Goal: Communication & Community: Answer question/provide support

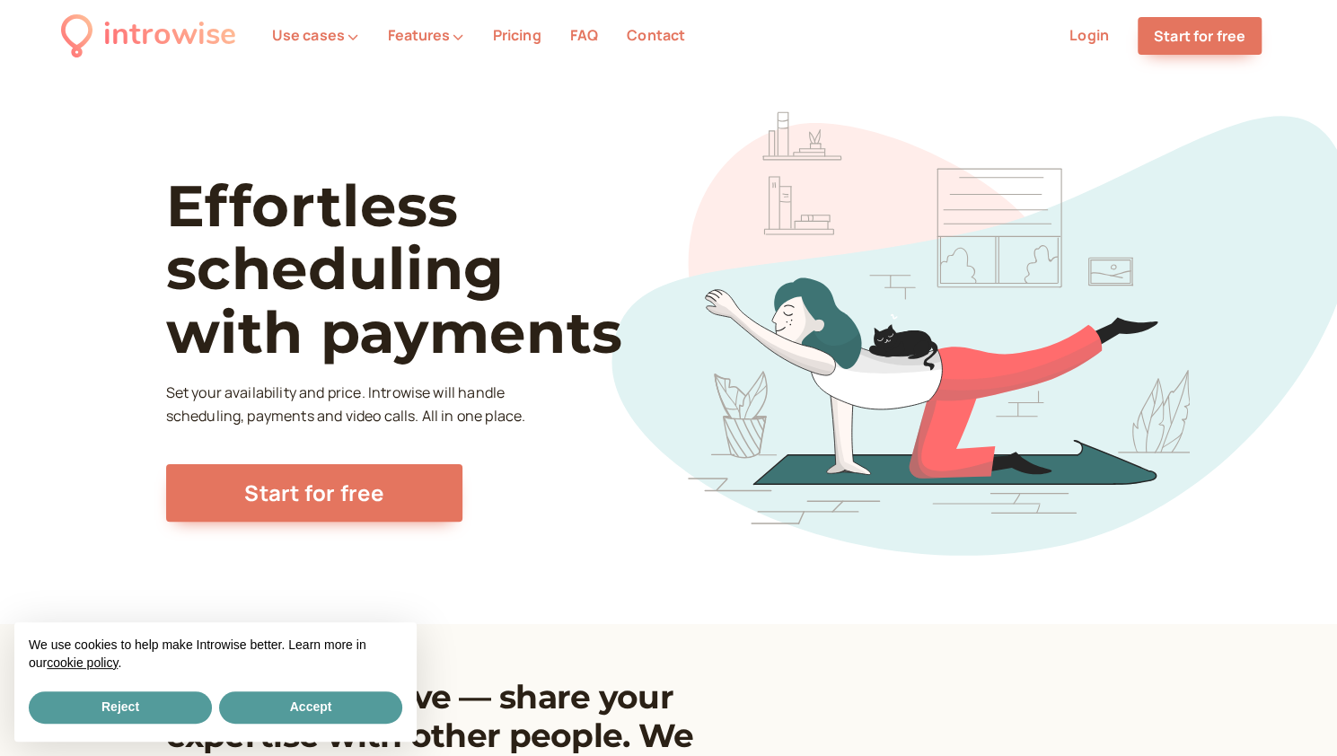
click at [1095, 37] on link "Login" at bounding box center [1088, 35] width 39 height 20
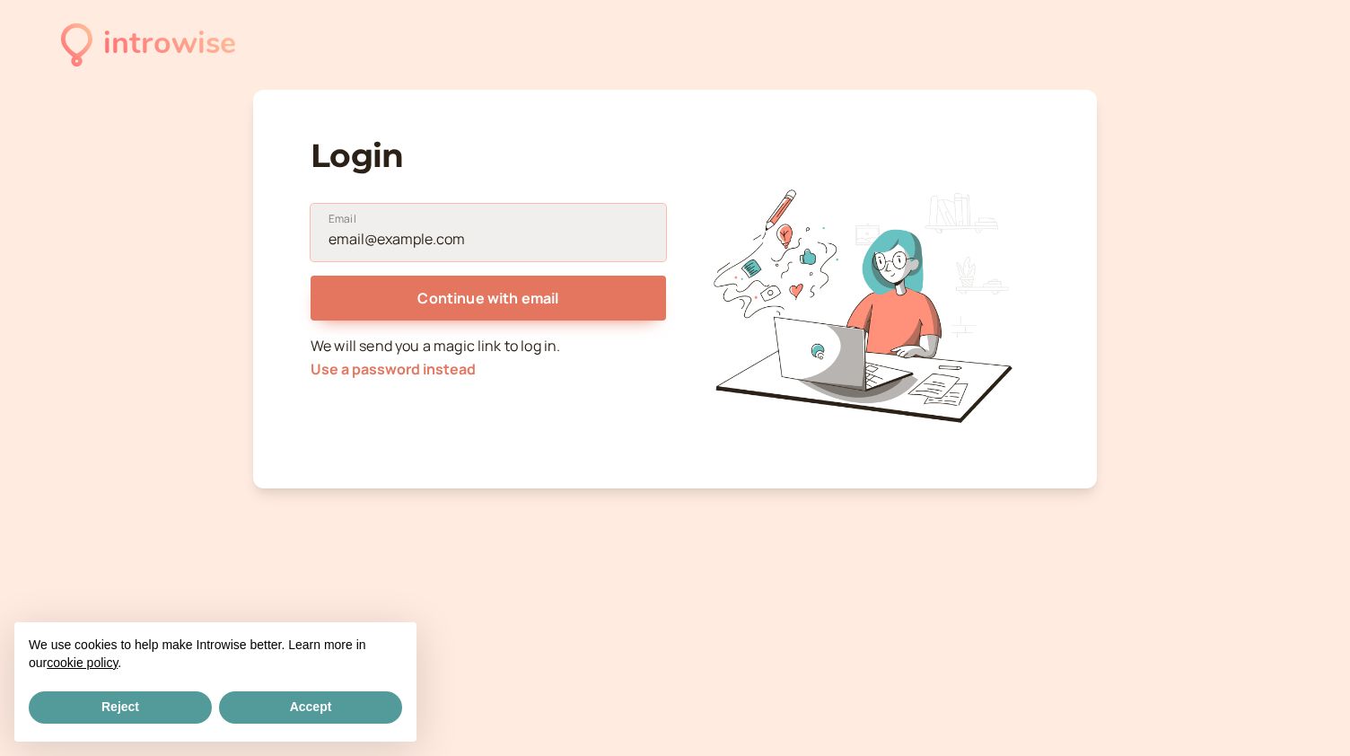
click at [527, 232] on input "Email" at bounding box center [488, 232] width 355 height 57
click at [362, 241] on input "a" at bounding box center [488, 232] width 355 height 57
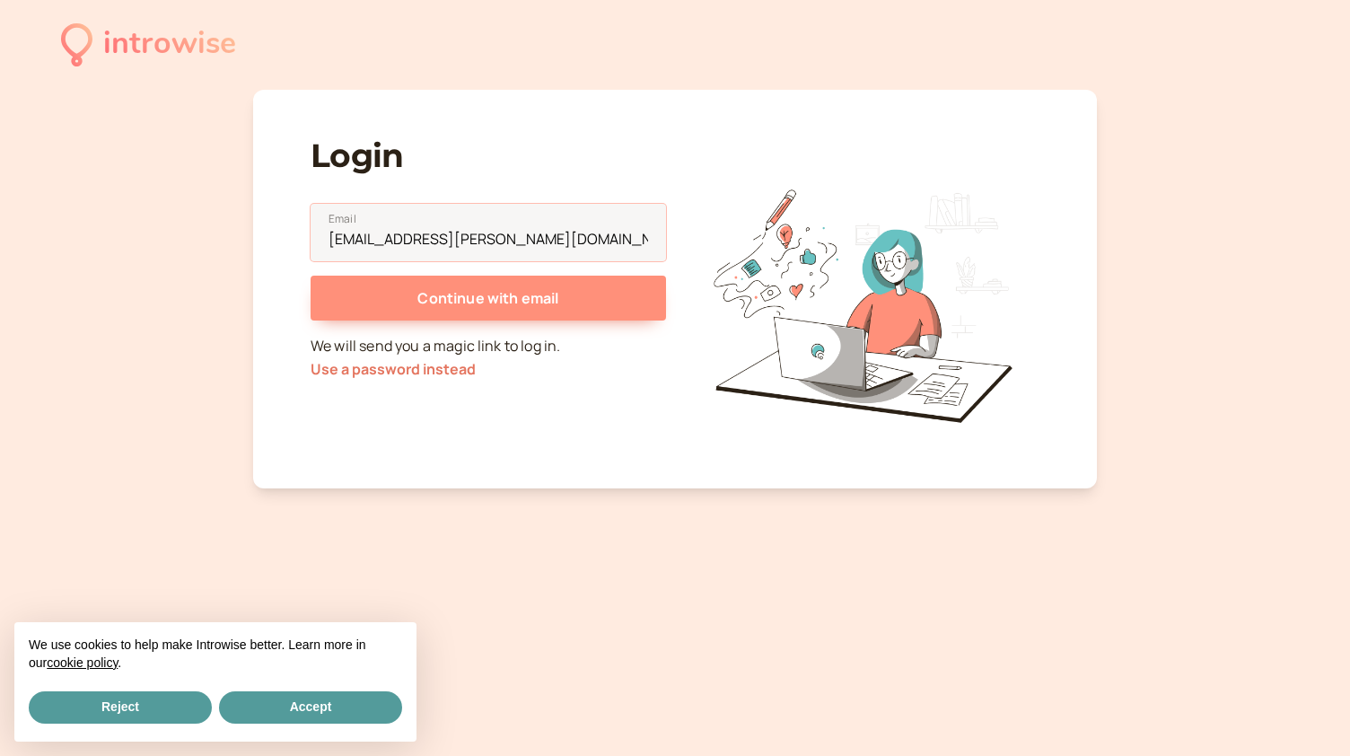
type input "andromeda.agnew@gmail.com"
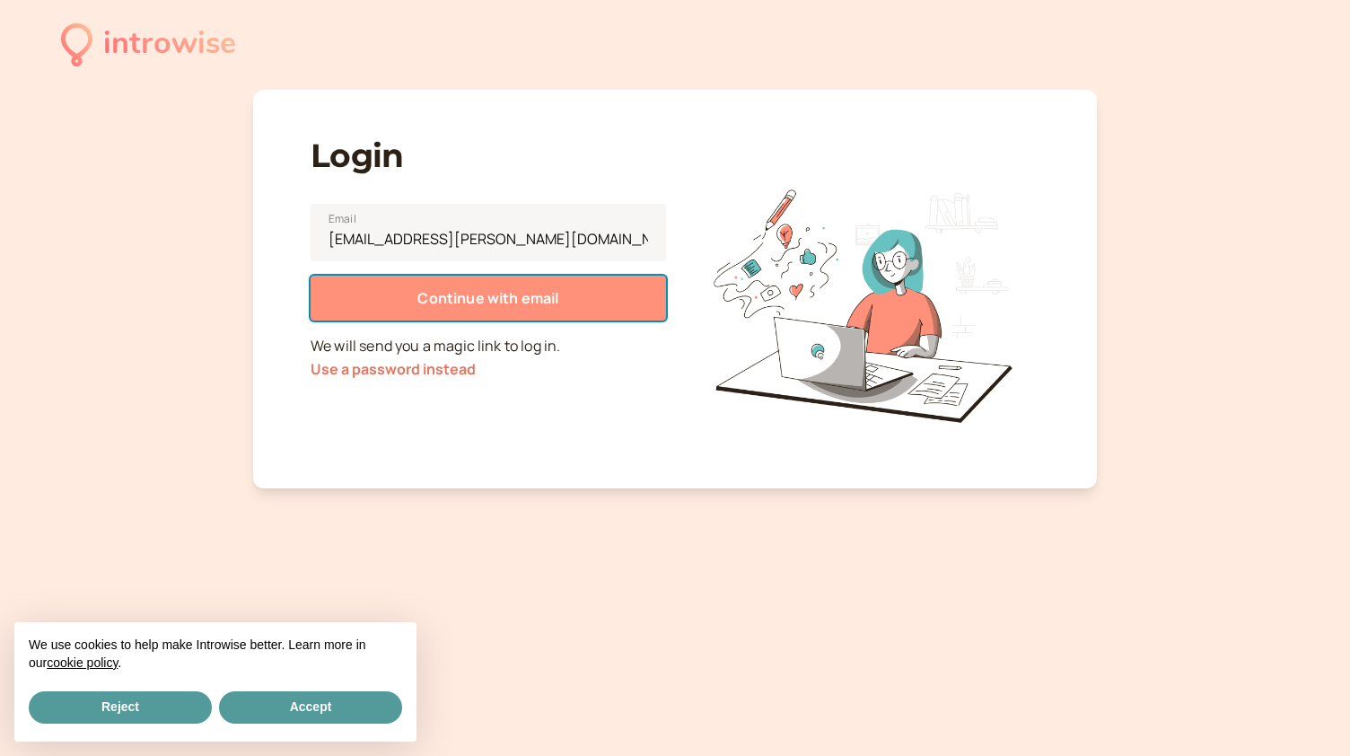
click at [601, 302] on button "Continue with email" at bounding box center [488, 298] width 355 height 45
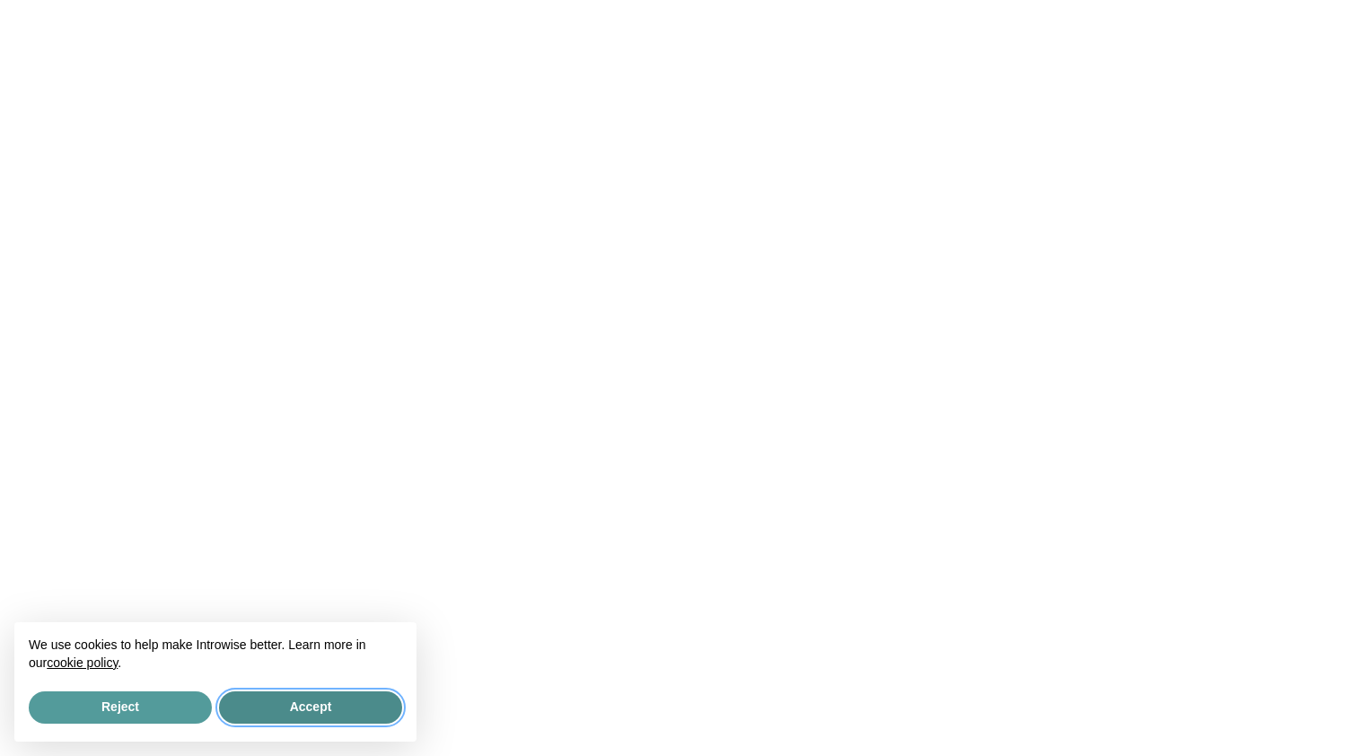
click at [375, 708] on button "Accept" at bounding box center [310, 707] width 183 height 32
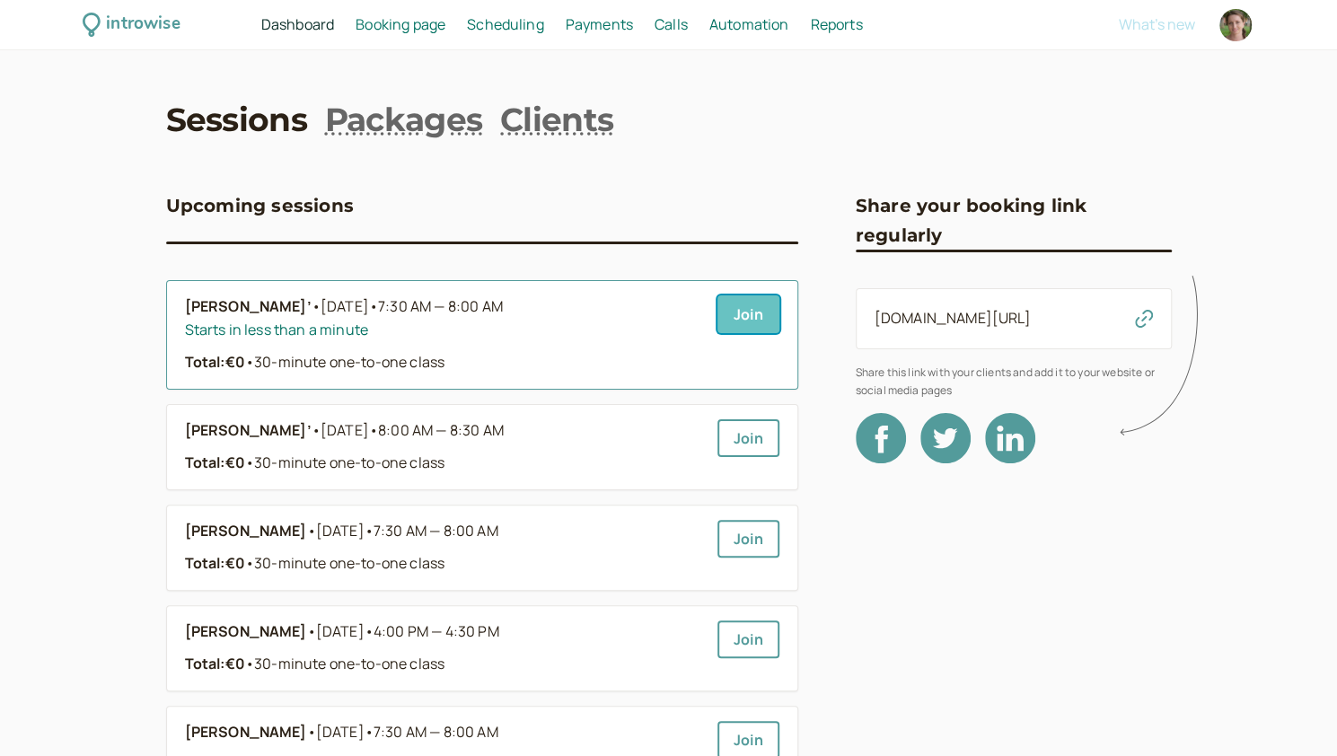
click at [763, 311] on link "Join" at bounding box center [748, 314] width 62 height 38
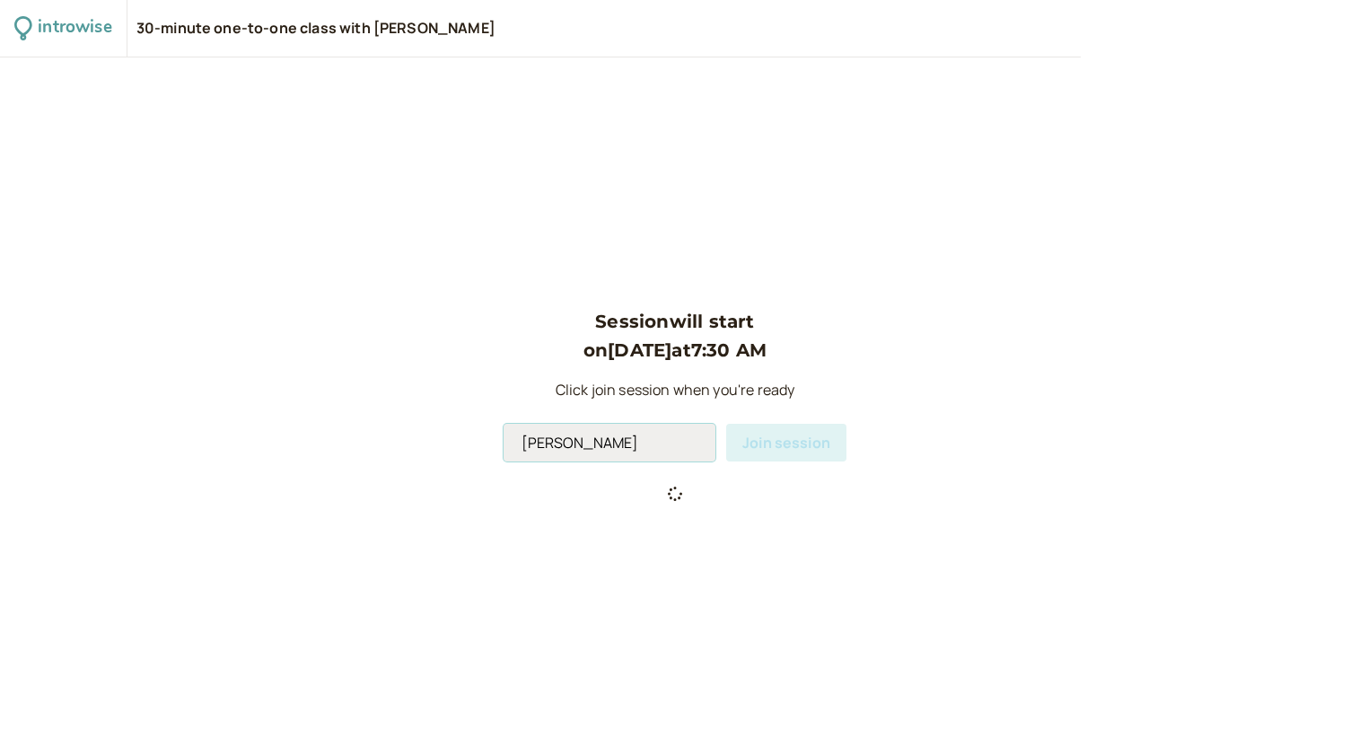
click at [626, 443] on input "[PERSON_NAME]" at bounding box center [610, 443] width 212 height 38
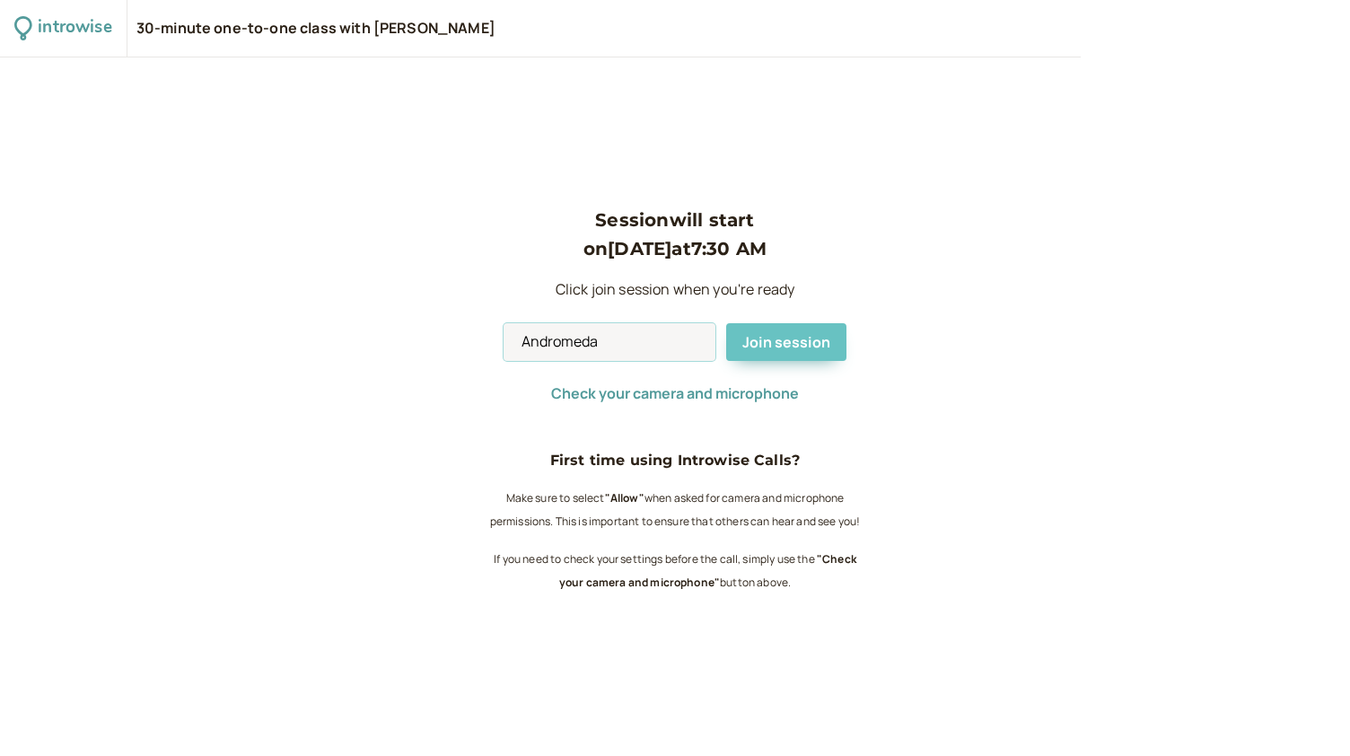
type input "Andromeda"
click at [804, 345] on span "Join session" at bounding box center [786, 342] width 88 height 20
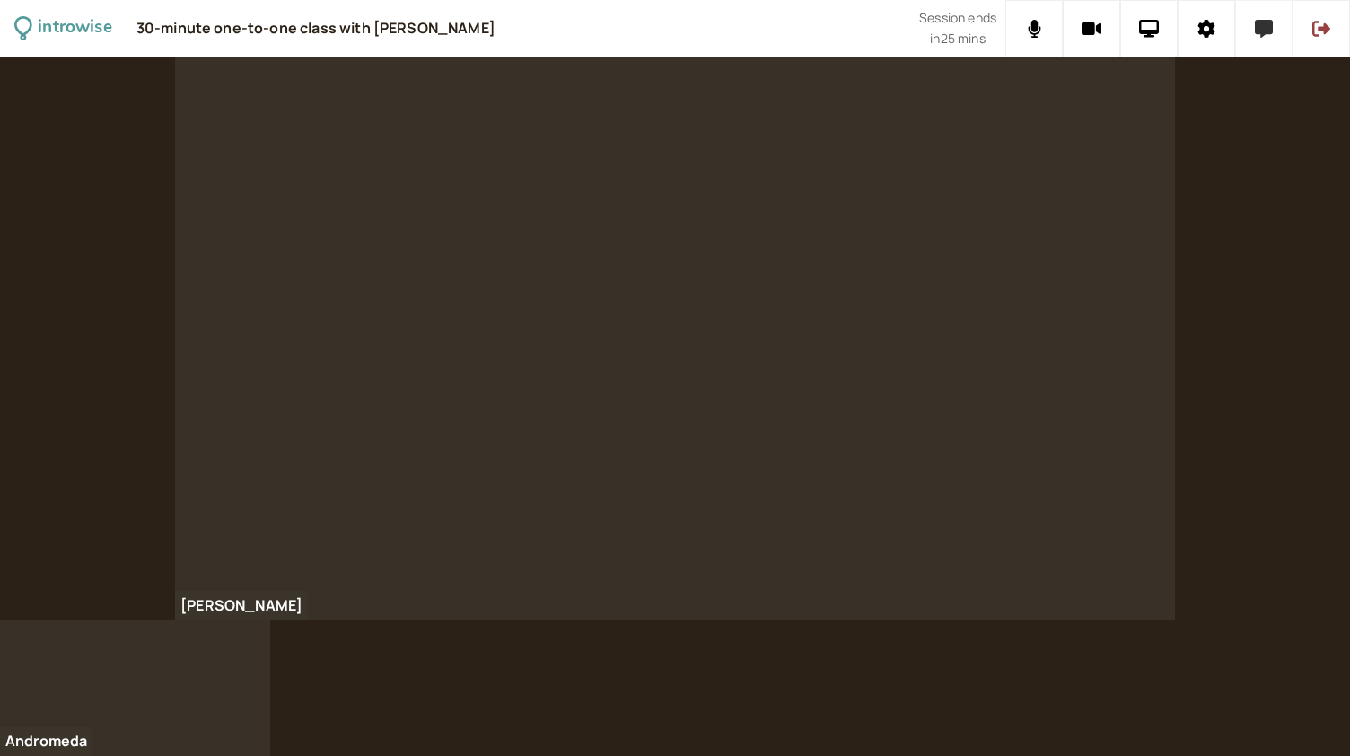
click at [1267, 47] on button at bounding box center [1263, 28] width 57 height 57
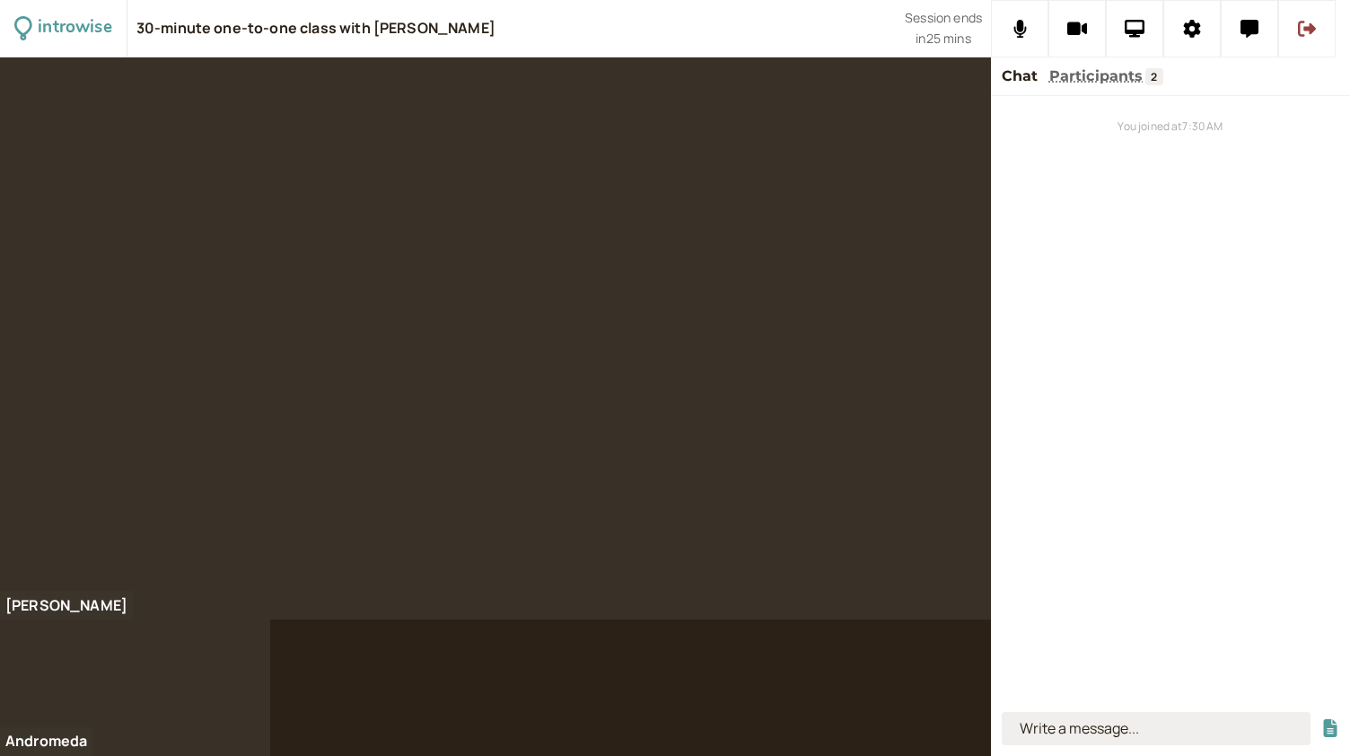
click at [1106, 737] on input at bounding box center [1156, 728] width 309 height 33
type input "to show, showed, shown"
click at [1321, 719] on button "submit" at bounding box center [1330, 728] width 18 height 19
type input "to faint, fainted, fainted"
click at [1321, 719] on button "submit" at bounding box center [1330, 728] width 18 height 19
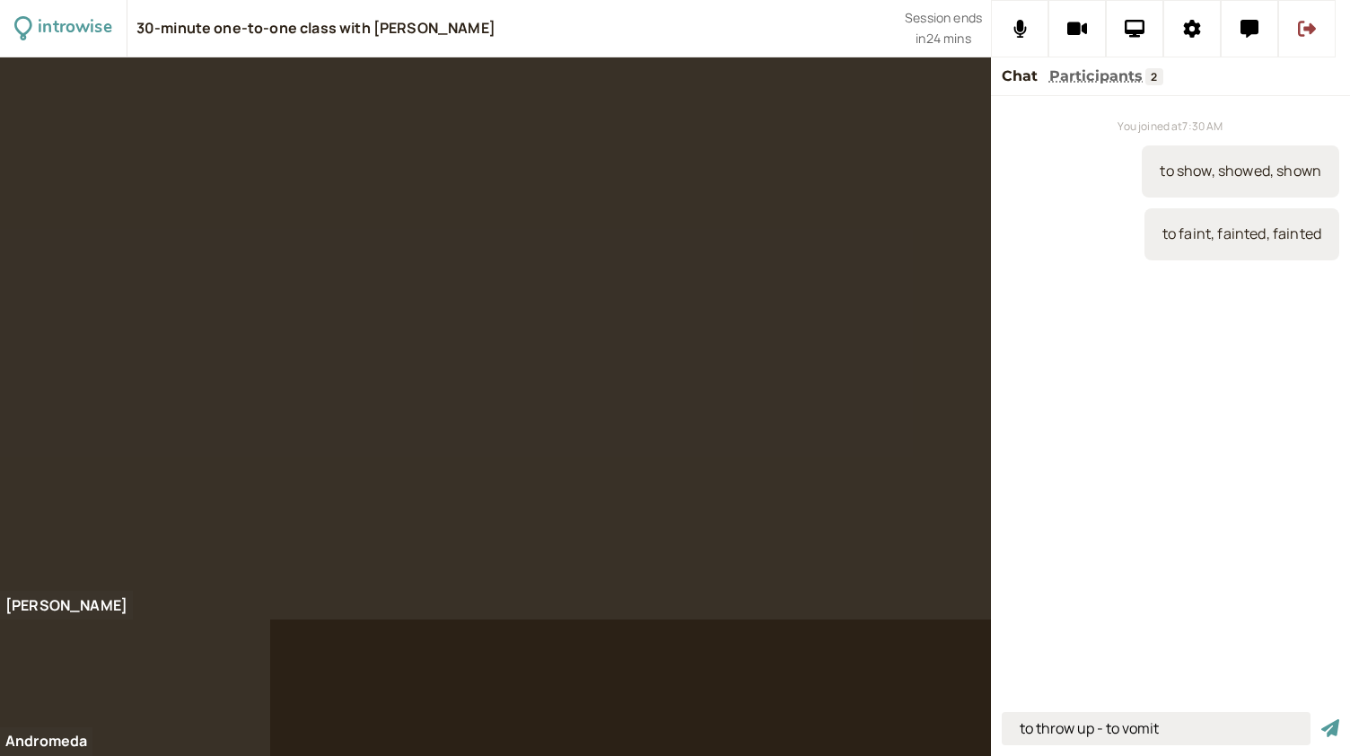
type input "to throw up - to vomit"
click at [1321, 719] on button "submit" at bounding box center [1330, 728] width 18 height 19
type input "a lot of criticism /krit-is-ism/"
click at [1321, 719] on button "submit" at bounding box center [1330, 728] width 18 height 19
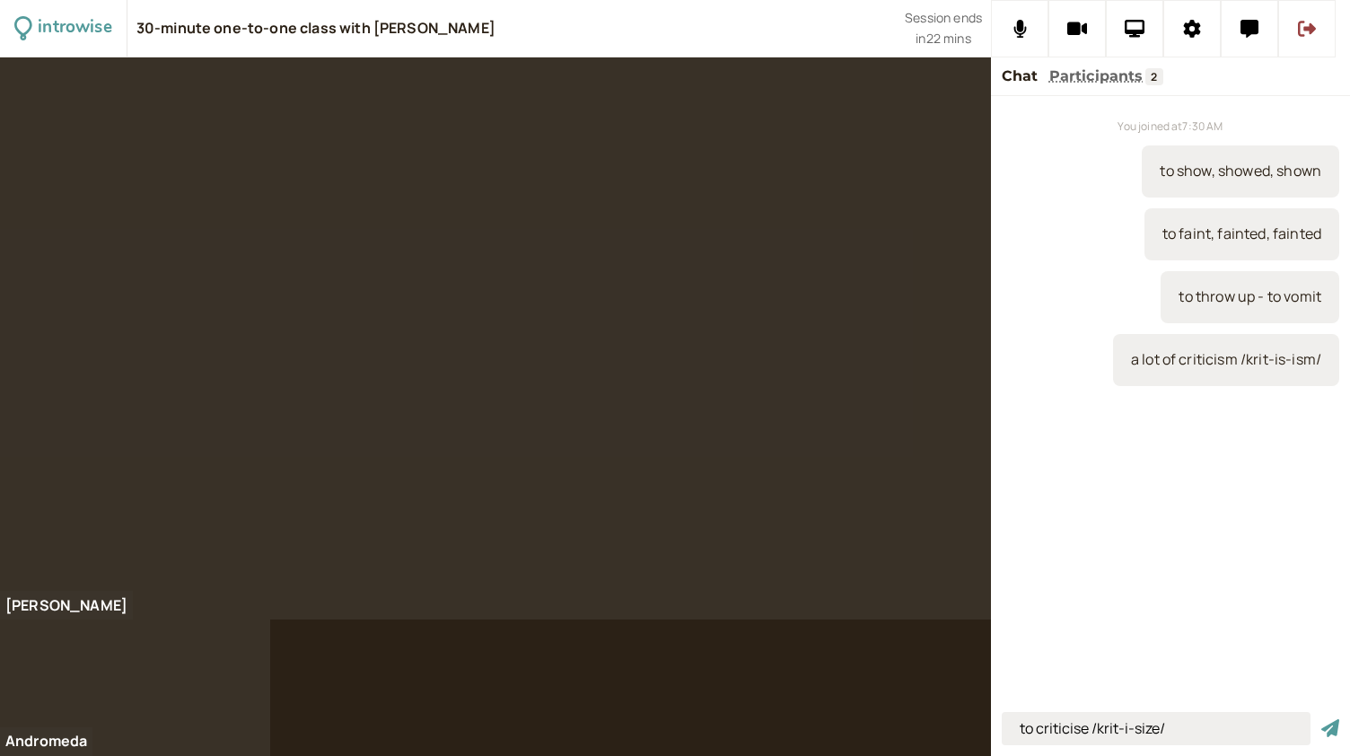
type input "to criticise /krit-i-size/"
click at [1321, 719] on button "submit" at bounding box center [1330, 728] width 18 height 19
type input "box office takings"
click at [1321, 719] on button "submit" at bounding box center [1330, 728] width 18 height 19
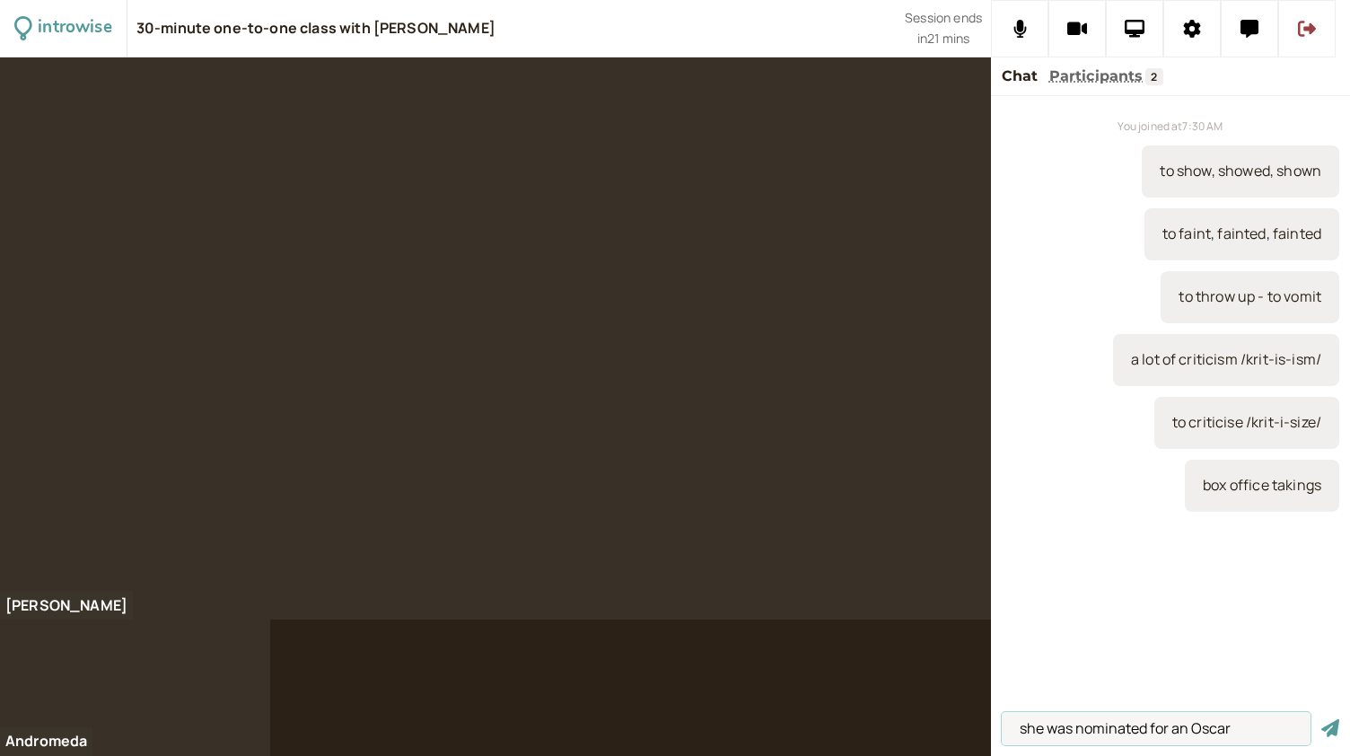
type input "she was nominated for an Oscar"
click at [1321, 719] on button "submit" at bounding box center [1330, 728] width 18 height 19
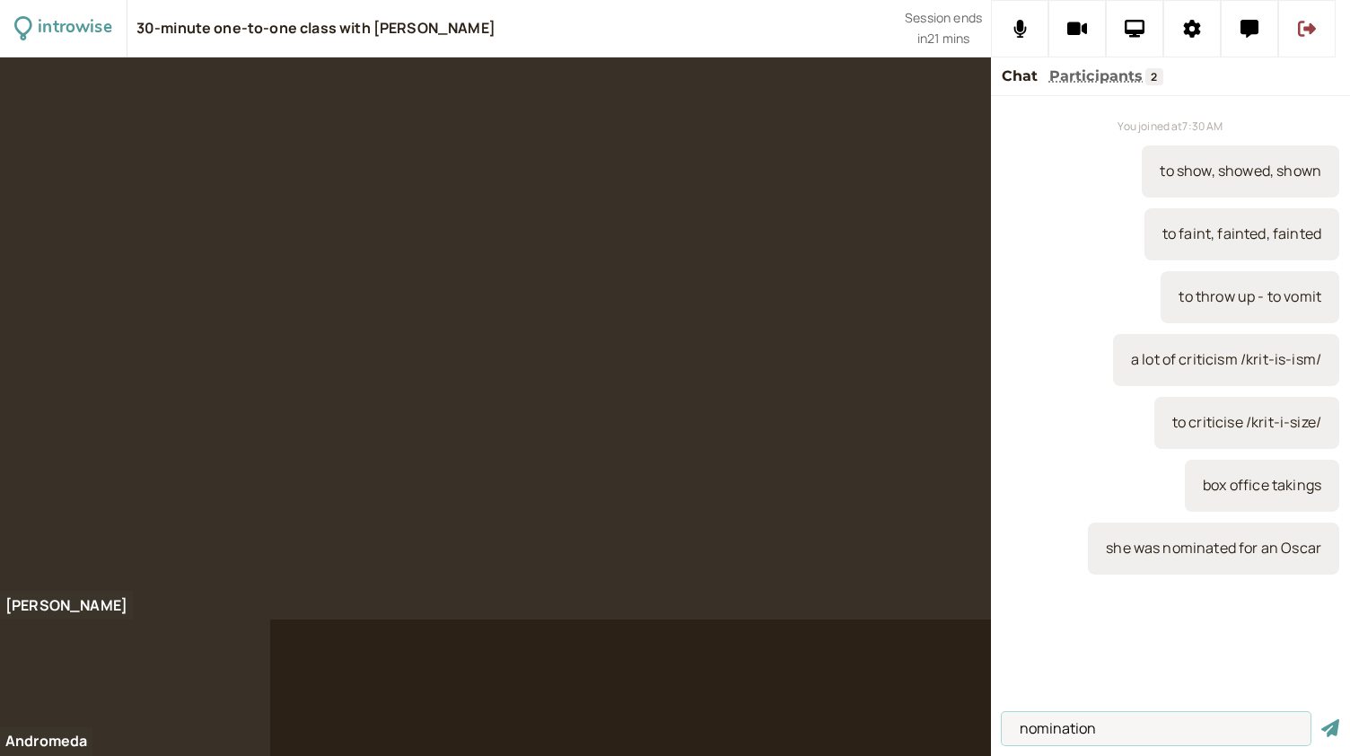
type input "nomination"
click at [1321, 719] on button "submit" at bounding box center [1330, 728] width 18 height 19
click at [1189, 736] on input "to rescind a nomination" at bounding box center [1156, 728] width 309 height 33
type input "to rescind a nomination"
click at [1321, 719] on button "submit" at bounding box center [1330, 728] width 18 height 19
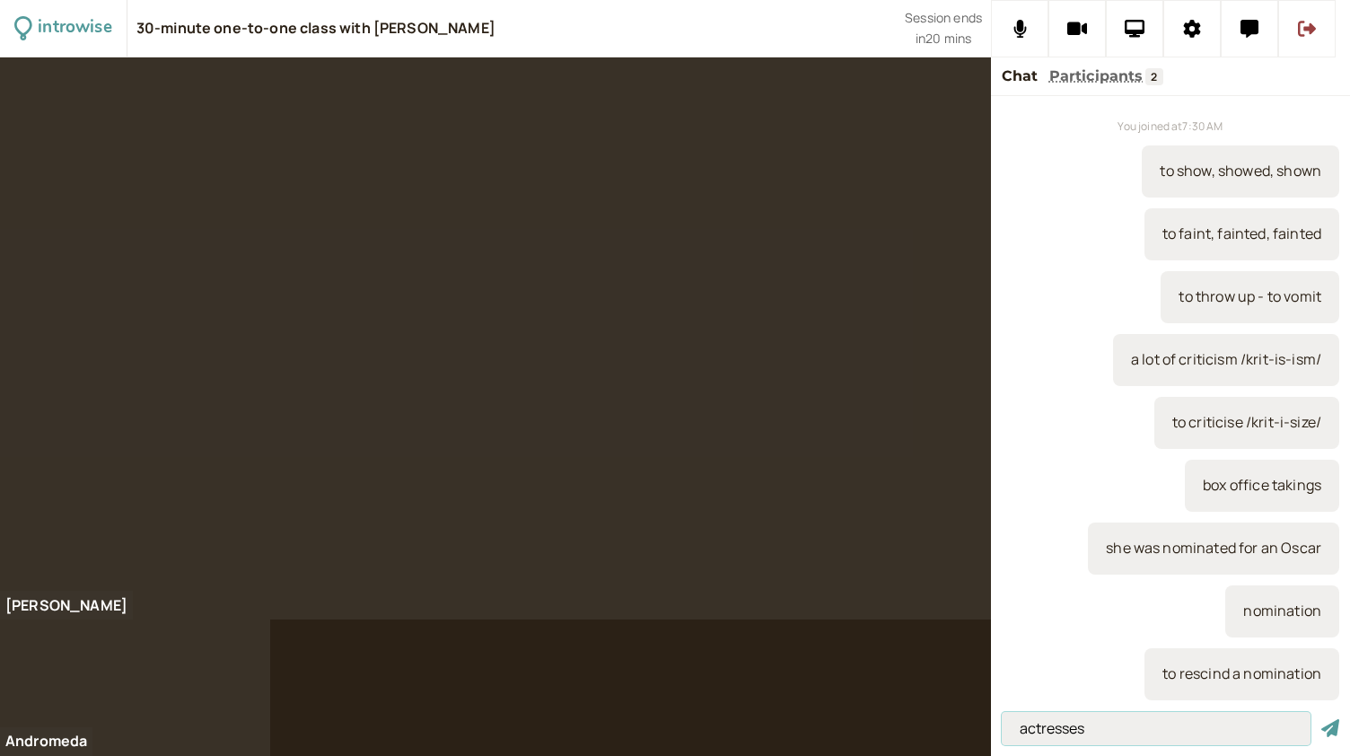
type input "actresses"
click at [1321, 719] on button "submit" at bounding box center [1330, 728] width 18 height 19
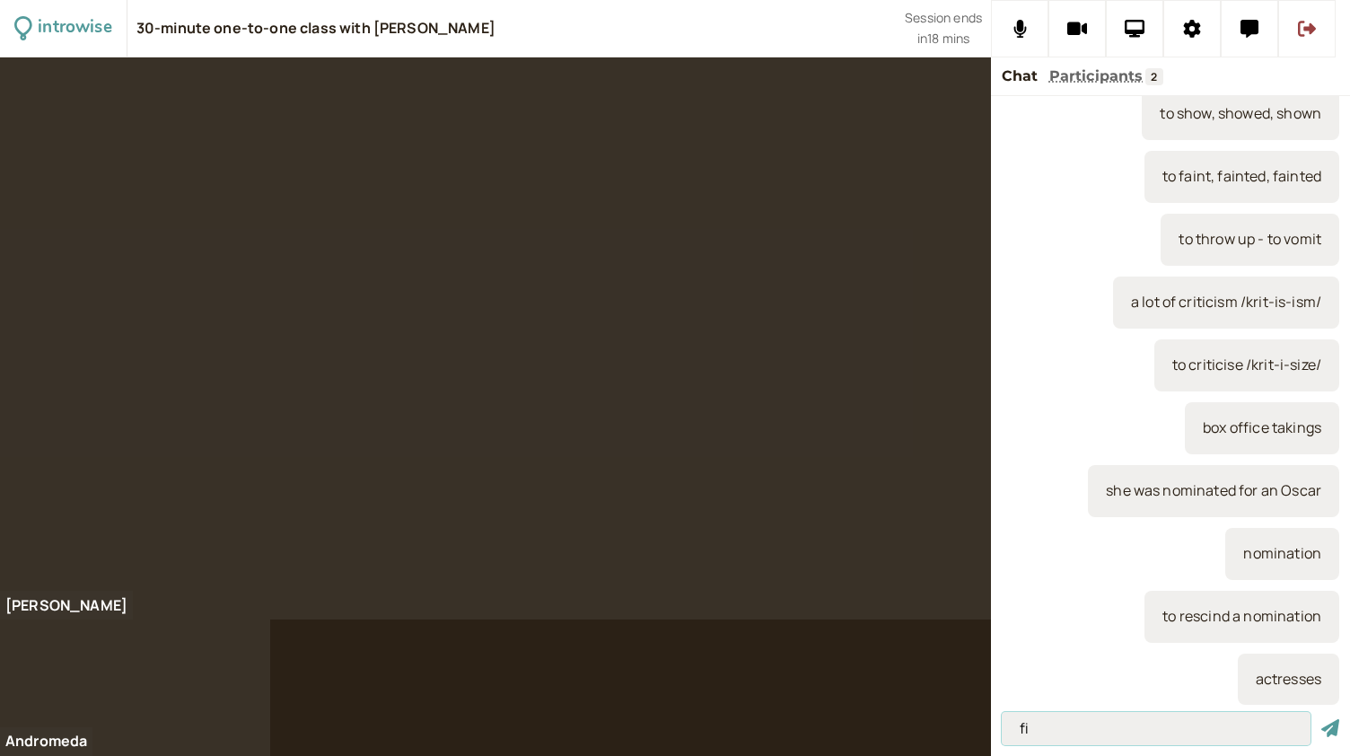
type input "f"
type input "to film, filmed, filmed"
click at [1321, 719] on button "submit" at bounding box center [1330, 728] width 18 height 19
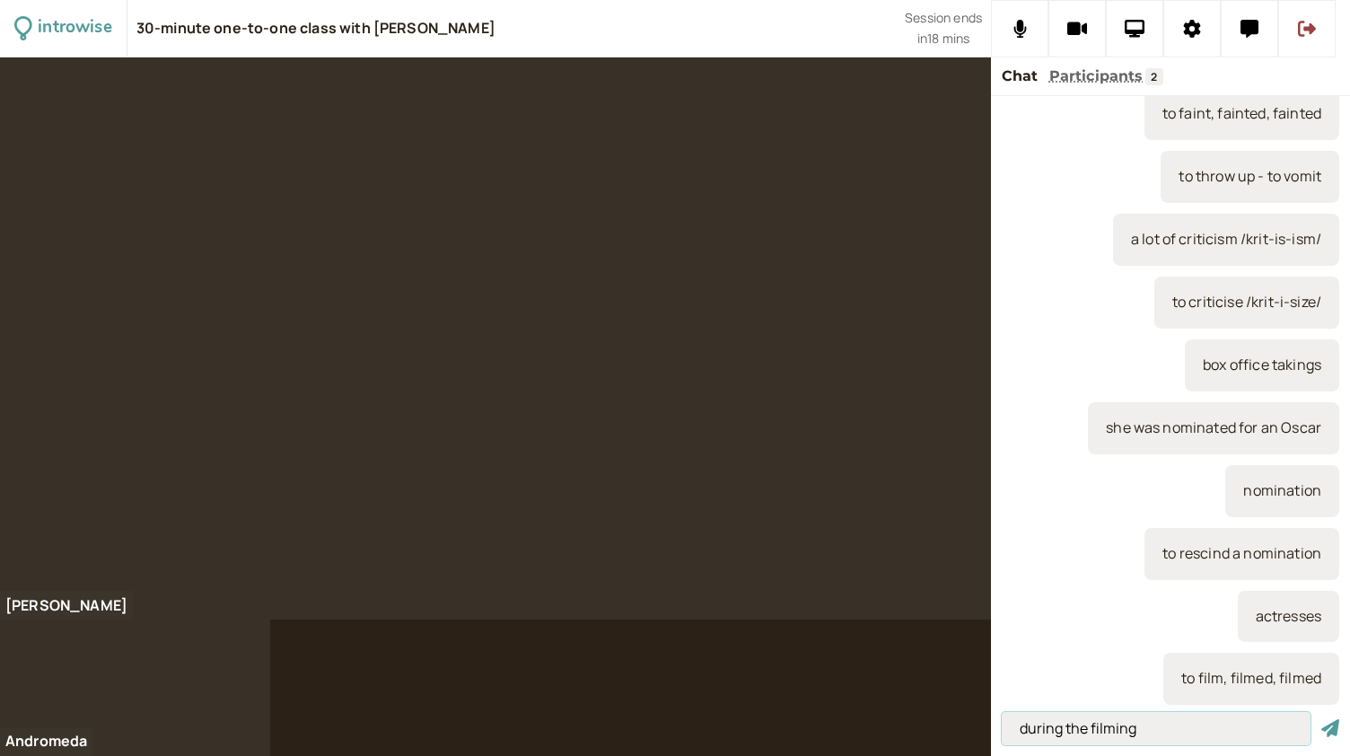
type input "during the filming"
click at [1321, 719] on button "submit" at bounding box center [1330, 728] width 18 height 19
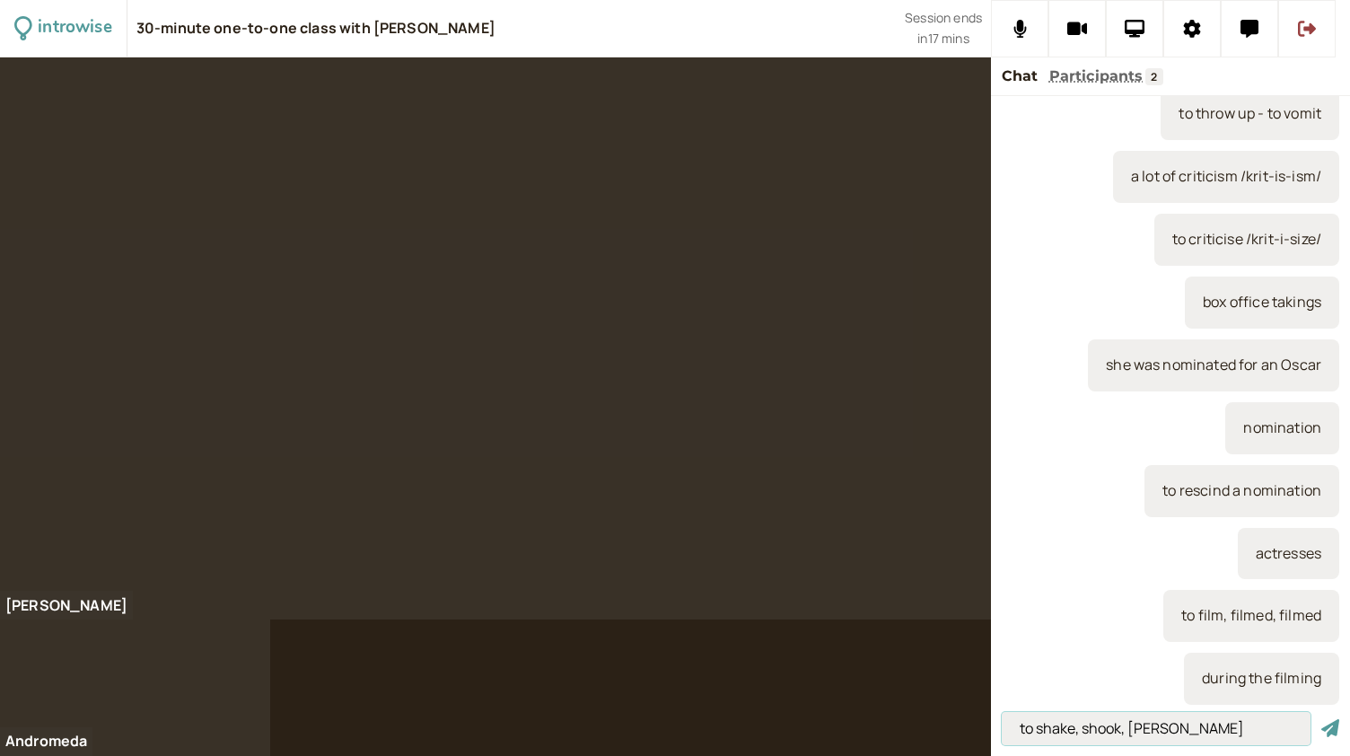
type input "to shake, shook, [PERSON_NAME]"
click at [1321, 719] on button "submit" at bounding box center [1330, 728] width 18 height 19
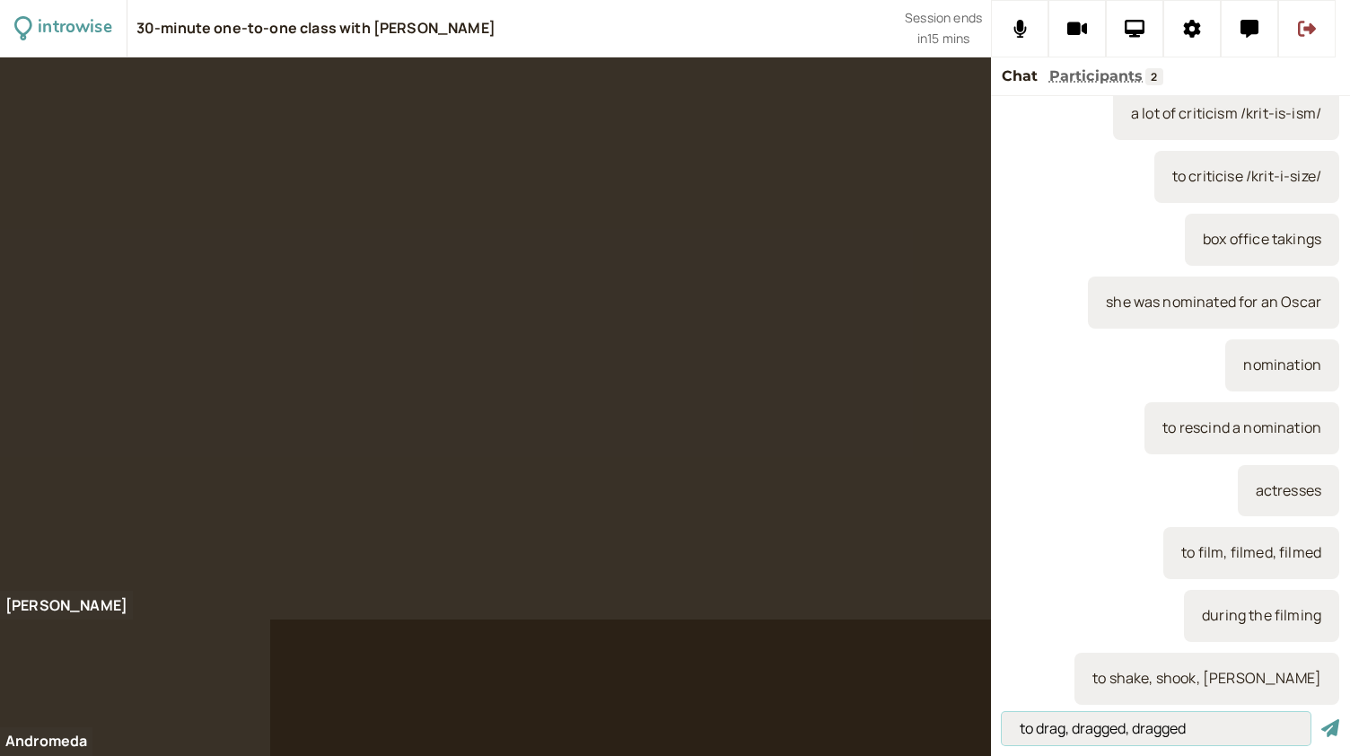
type input "to drag, dragged, dragged"
click at [1321, 719] on button "submit" at bounding box center [1330, 728] width 18 height 19
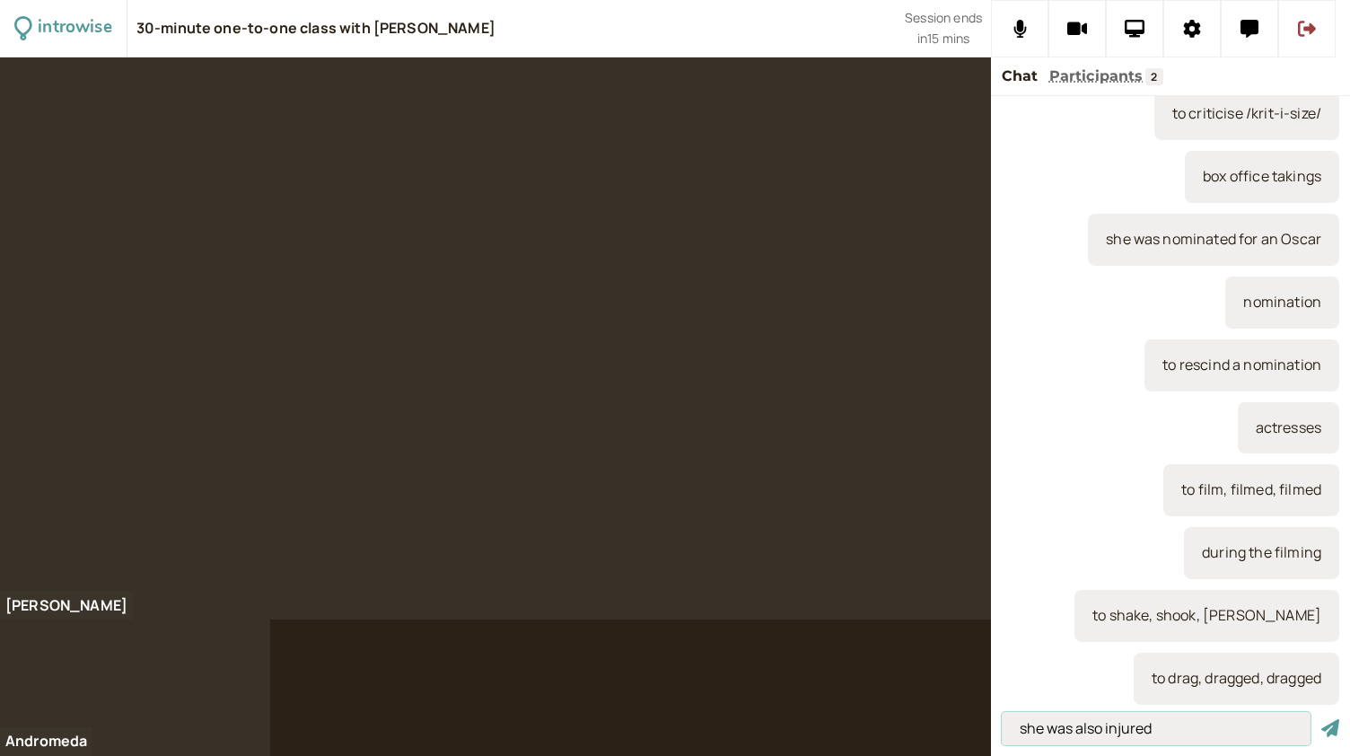
type input "she was also injured"
click at [1321, 719] on button "submit" at bounding box center [1330, 728] width 18 height 19
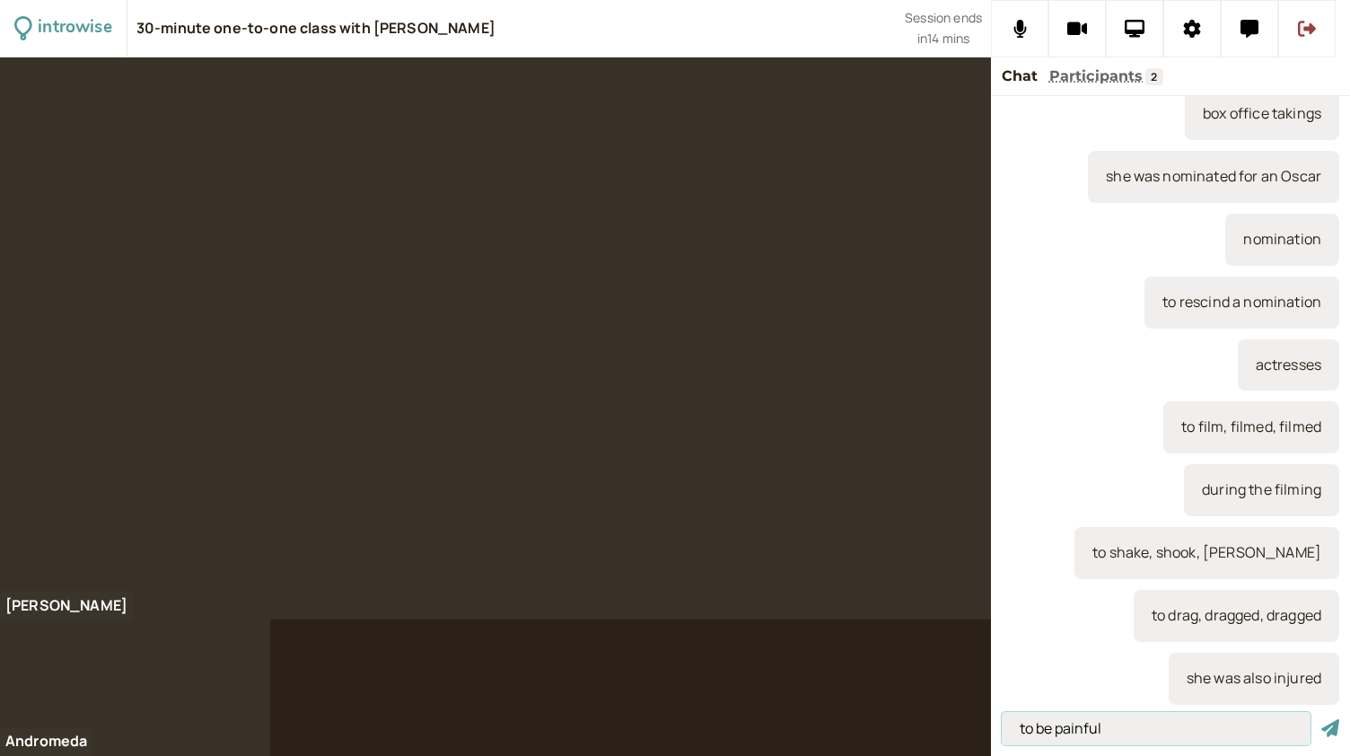
type input "to be painful"
click at [1321, 719] on button "submit" at bounding box center [1330, 728] width 18 height 19
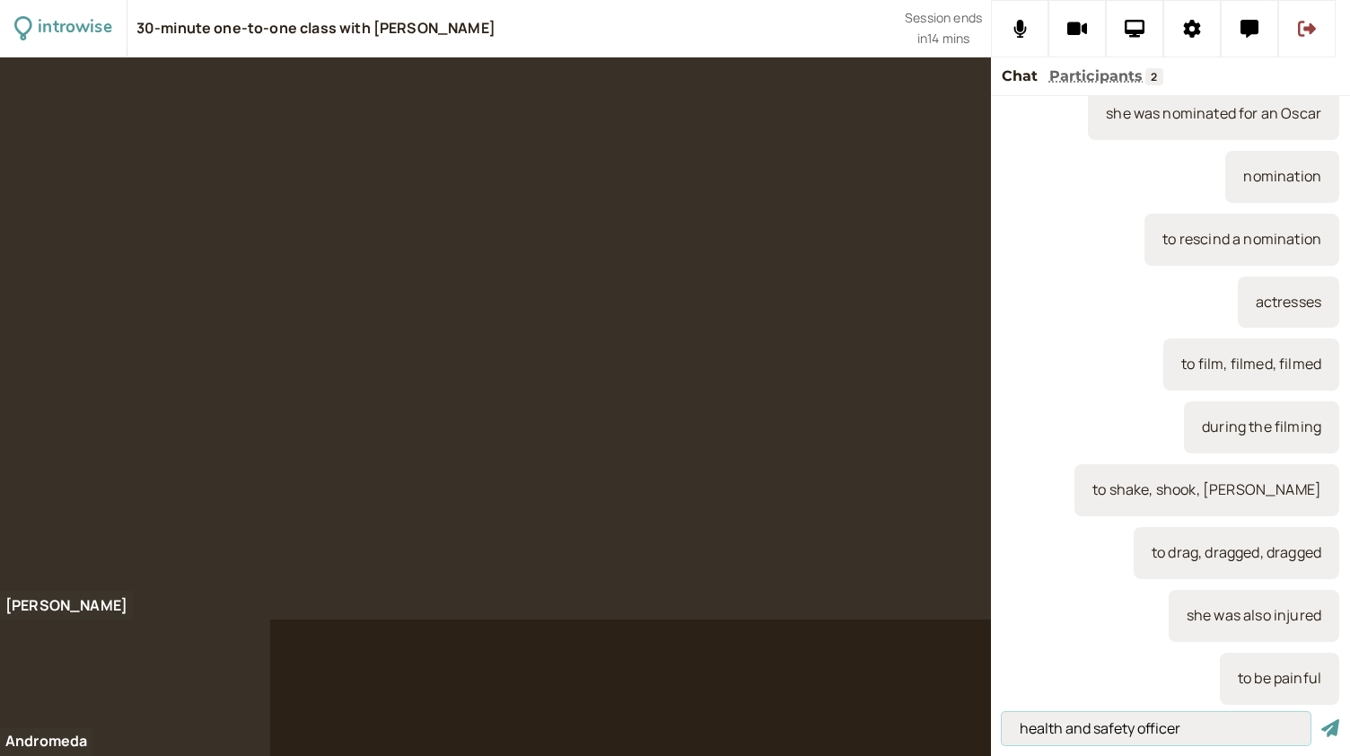
type input "health and safety officer"
click at [1321, 719] on button "submit" at bounding box center [1330, 728] width 18 height 19
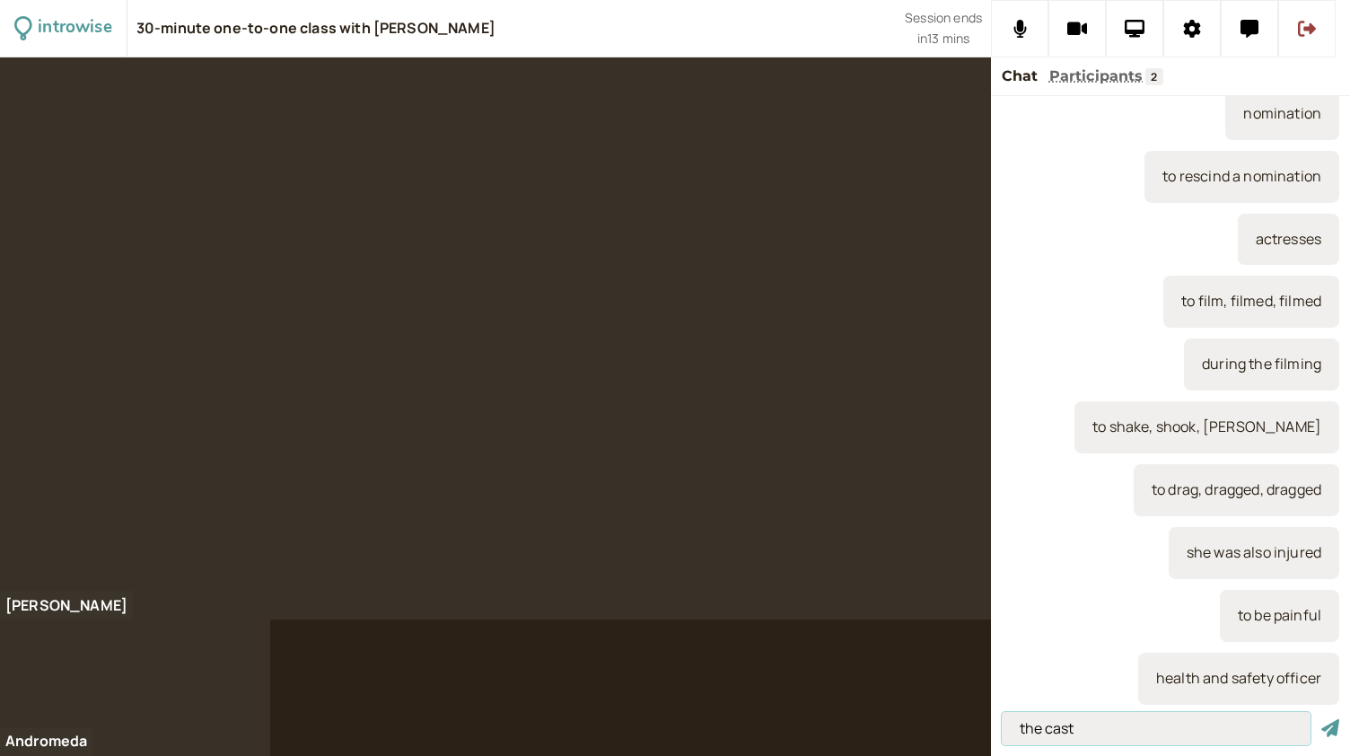
type input "the cast"
click at [1321, 719] on button "submit" at bounding box center [1330, 728] width 18 height 19
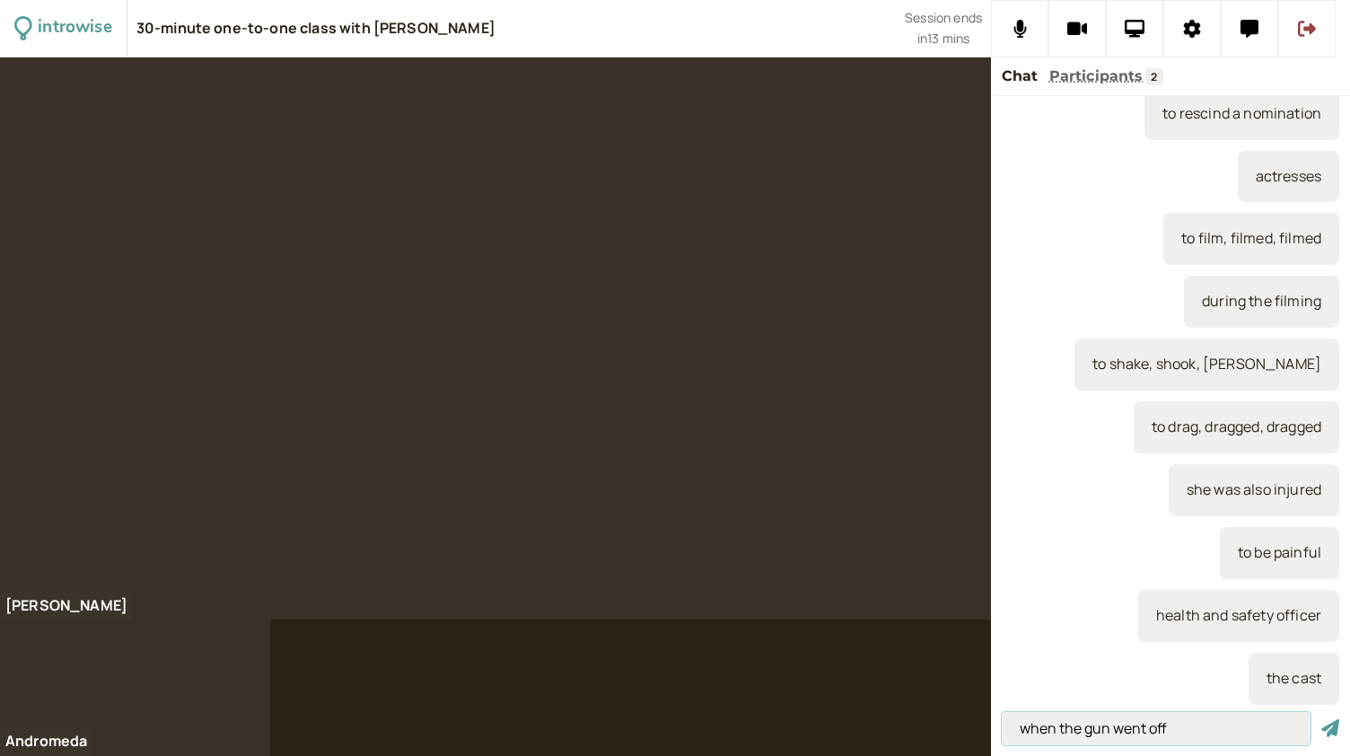
type input "when the gun went off"
click at [1321, 719] on button "submit" at bounding box center [1330, 728] width 18 height 19
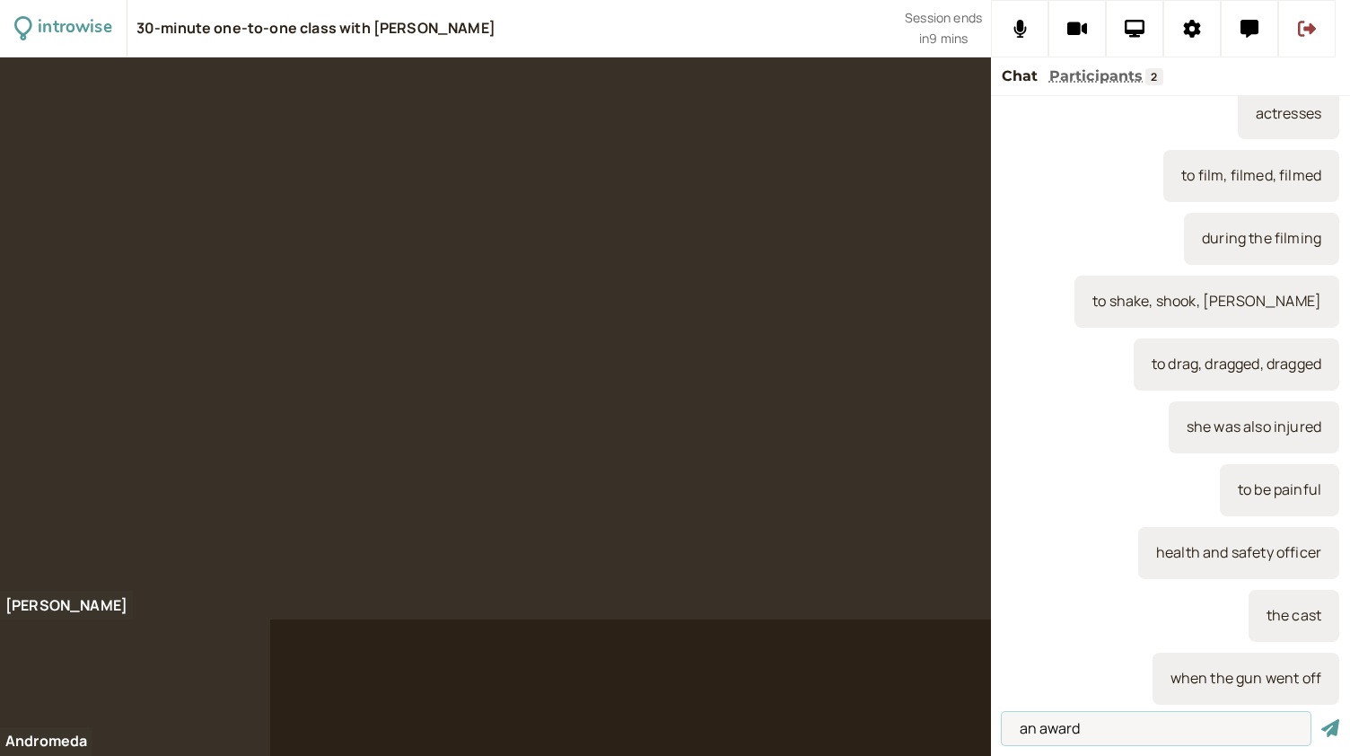
type input "an award"
click at [1321, 719] on button "submit" at bounding box center [1330, 728] width 18 height 19
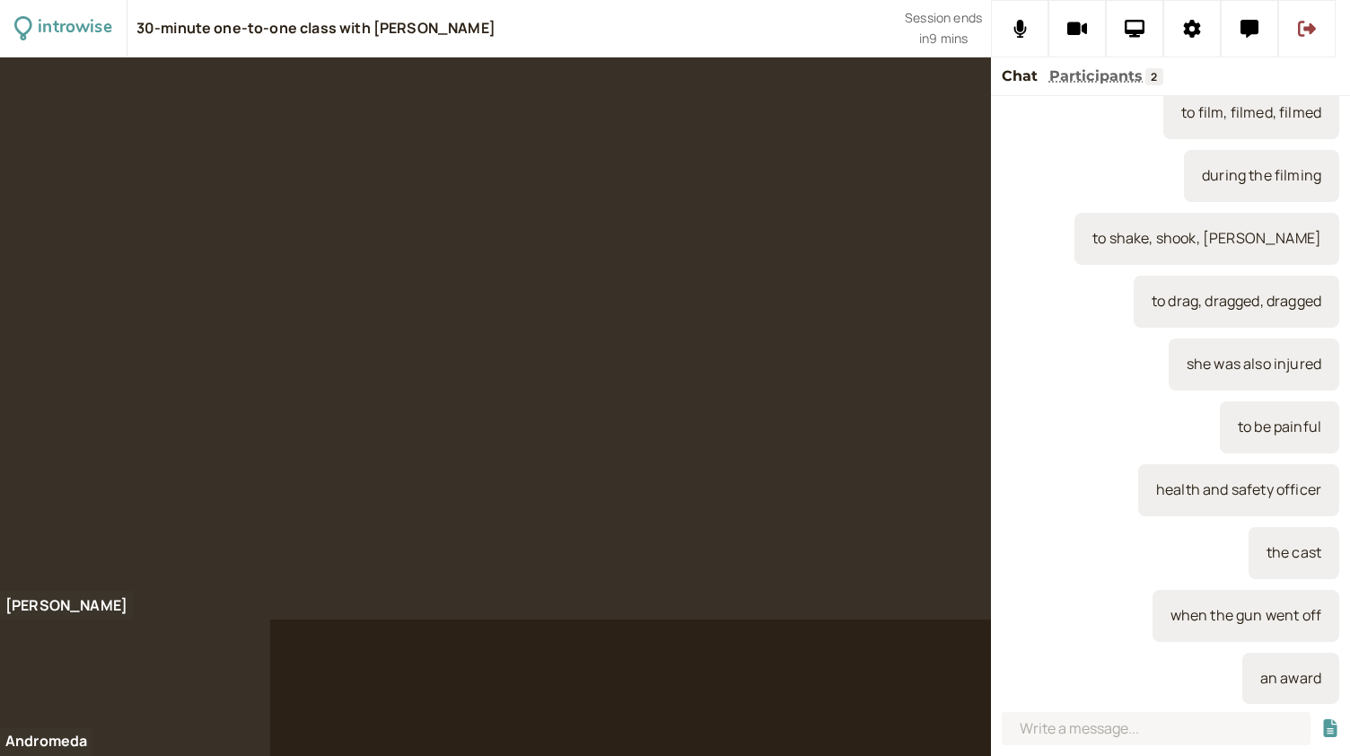
click at [120, 302] on div at bounding box center [495, 338] width 991 height 562
click at [1096, 737] on input at bounding box center [1156, 728] width 309 height 33
paste input "Everyone danced at the party, even my teacher.’"
type input "Everyone danced at the party, even my teacher.’"
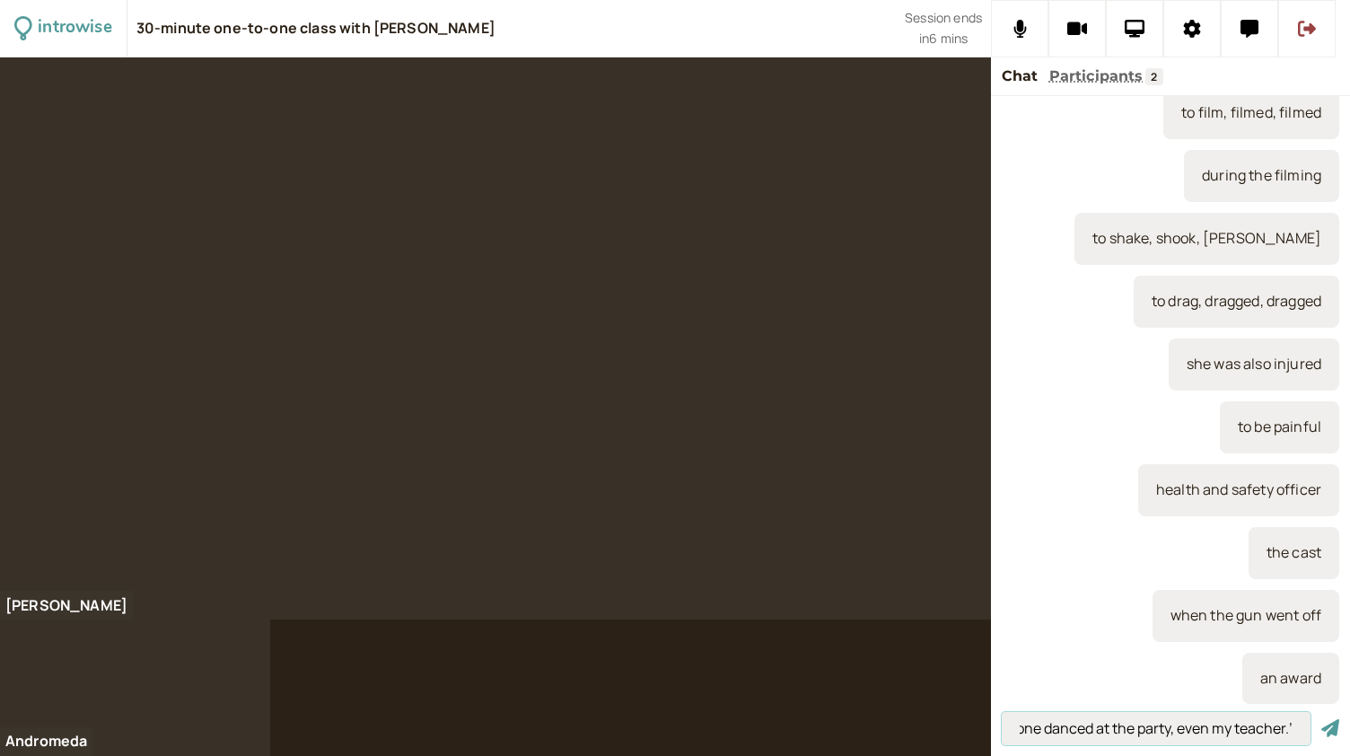
click at [1321, 719] on button "submit" at bounding box center [1330, 728] width 18 height 19
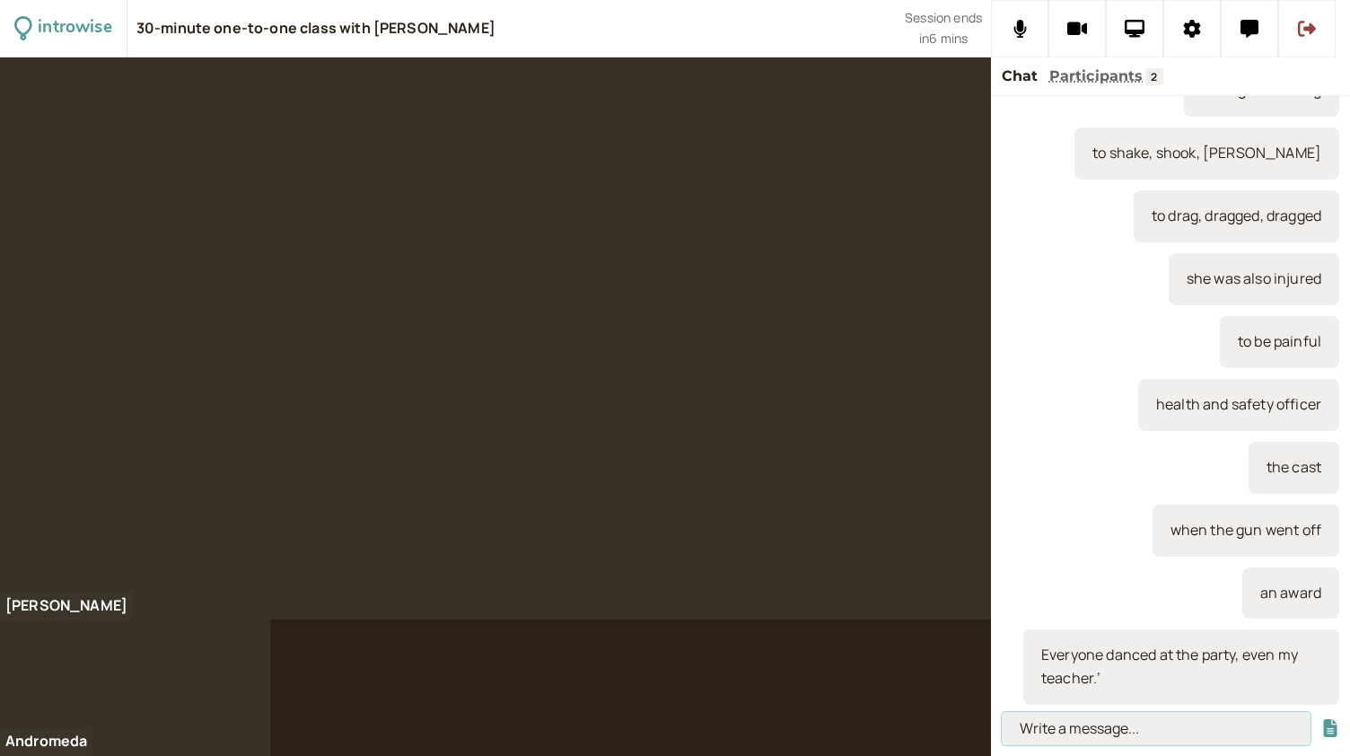
click at [1038, 729] on input at bounding box center [1156, 728] width 309 height 33
paste input "Portugal is even hotter than [GEOGRAPHIC_DATA]’"
click at [1213, 733] on input "Portugal is even hotter than [GEOGRAPHIC_DATA]’" at bounding box center [1156, 728] width 309 height 33
type input "Portugal is even hotter than [GEOGRAPHIC_DATA]’"
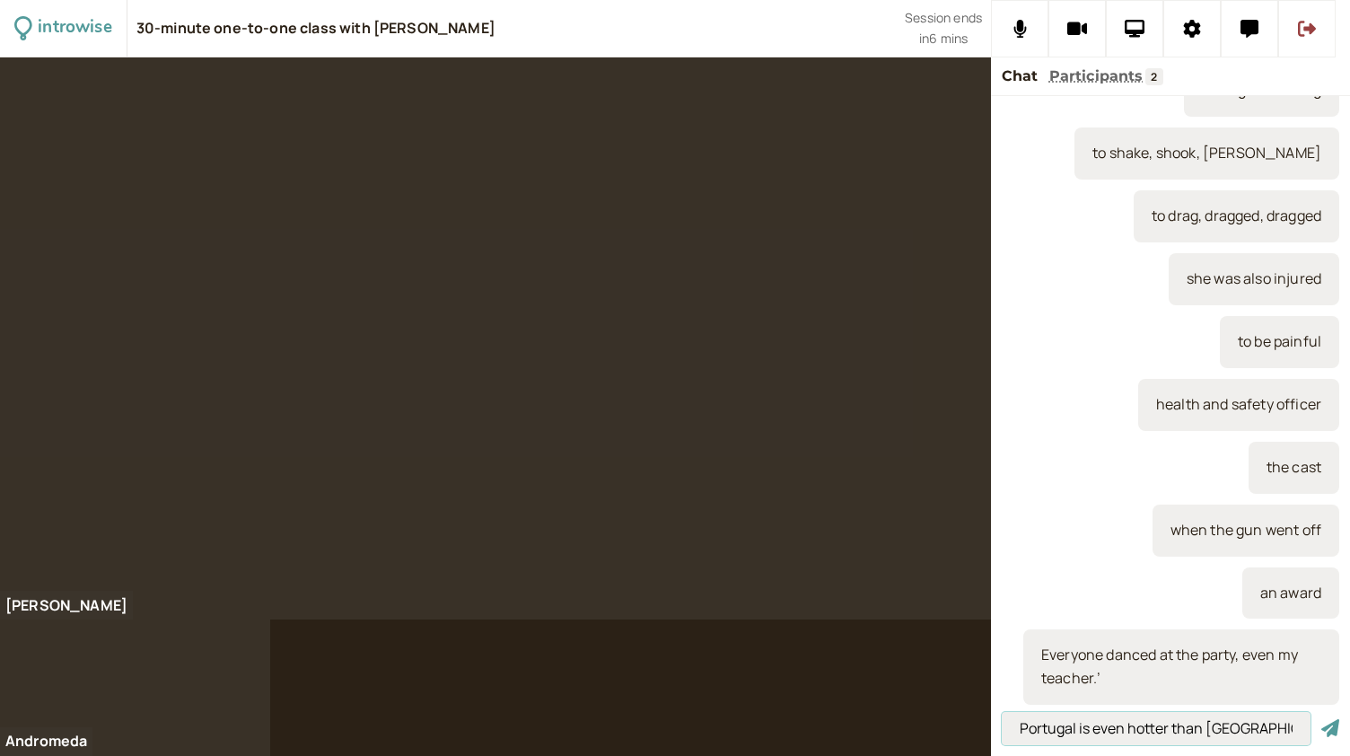
click at [1321, 719] on button "submit" at bounding box center [1330, 728] width 18 height 19
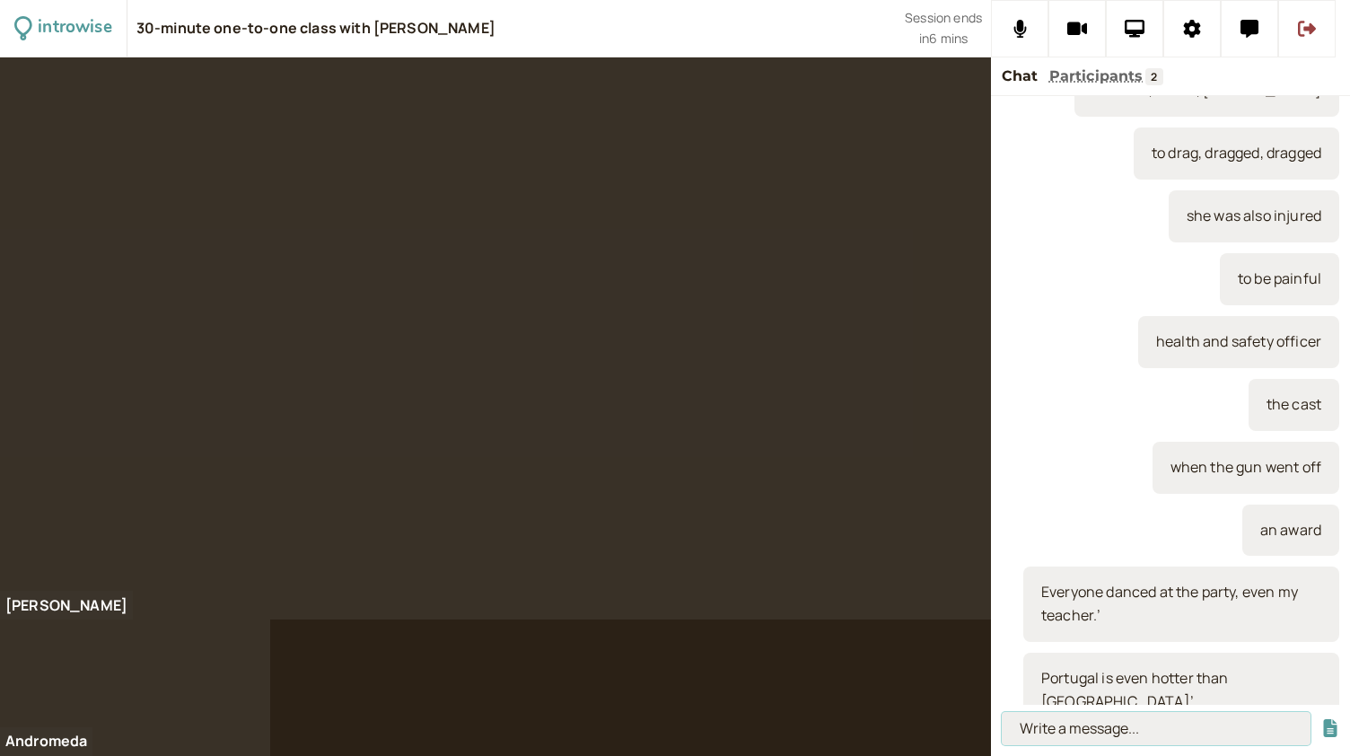
paste input "Portugal is even hotter than [GEOGRAPHIC_DATA]’"
type input "Portugal is even hotter than [GEOGRAPHIC_DATA]’"
click at [1321, 719] on button "submit" at bounding box center [1330, 728] width 18 height 19
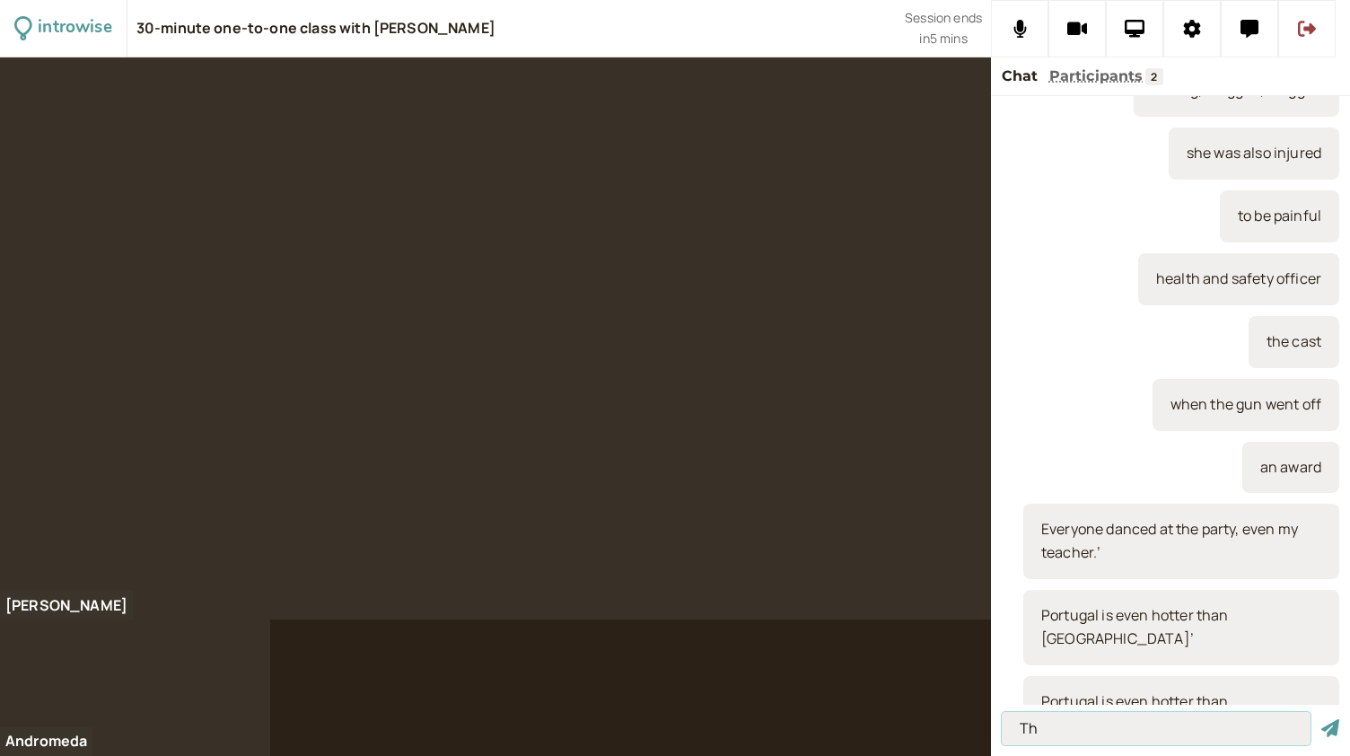
type input "T"
type input "this cake is even better than the last cake"
click at [1321, 719] on button "submit" at bounding box center [1330, 728] width 18 height 19
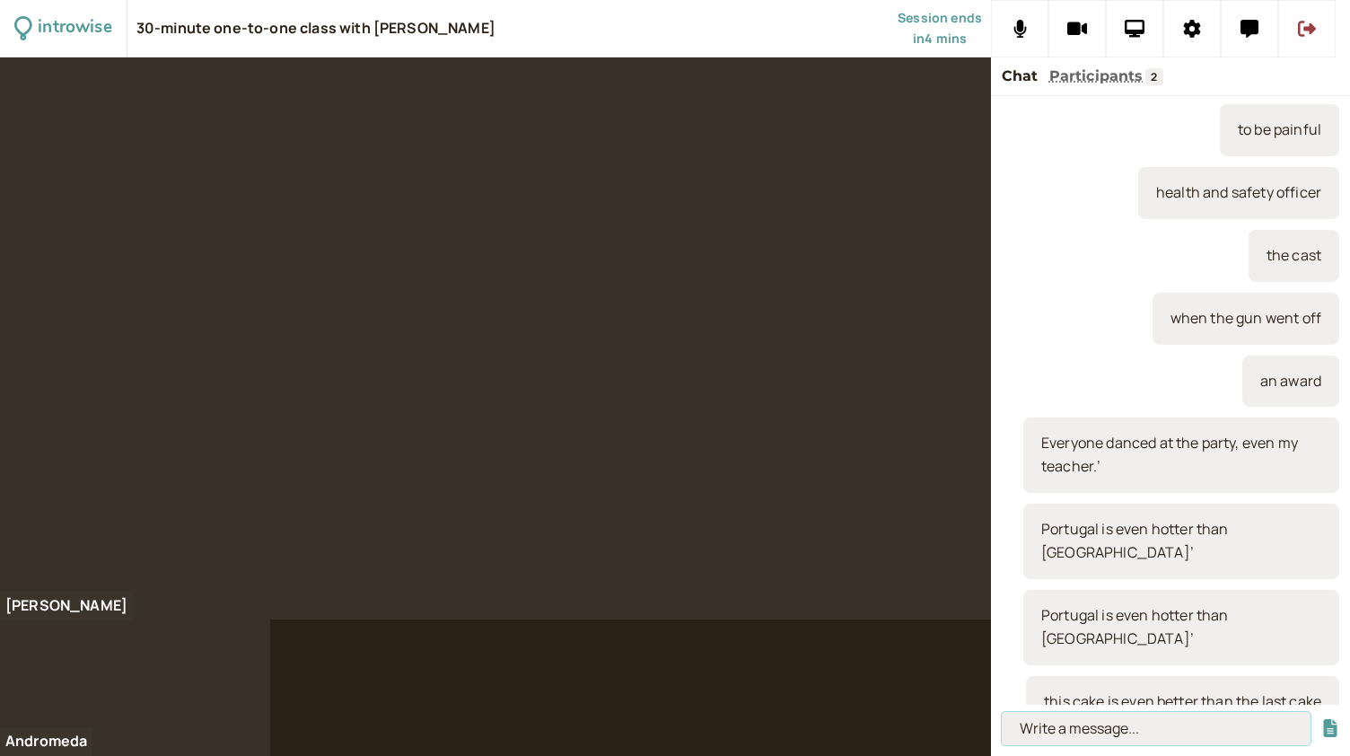
click at [1102, 721] on input at bounding box center [1156, 728] width 309 height 33
paste input "‘They don’t own any furniture, not even a sofa.’"
type input "‘They don’t own any furniture, not even a sofa.’"
click at [1321, 719] on button "submit" at bounding box center [1330, 728] width 18 height 19
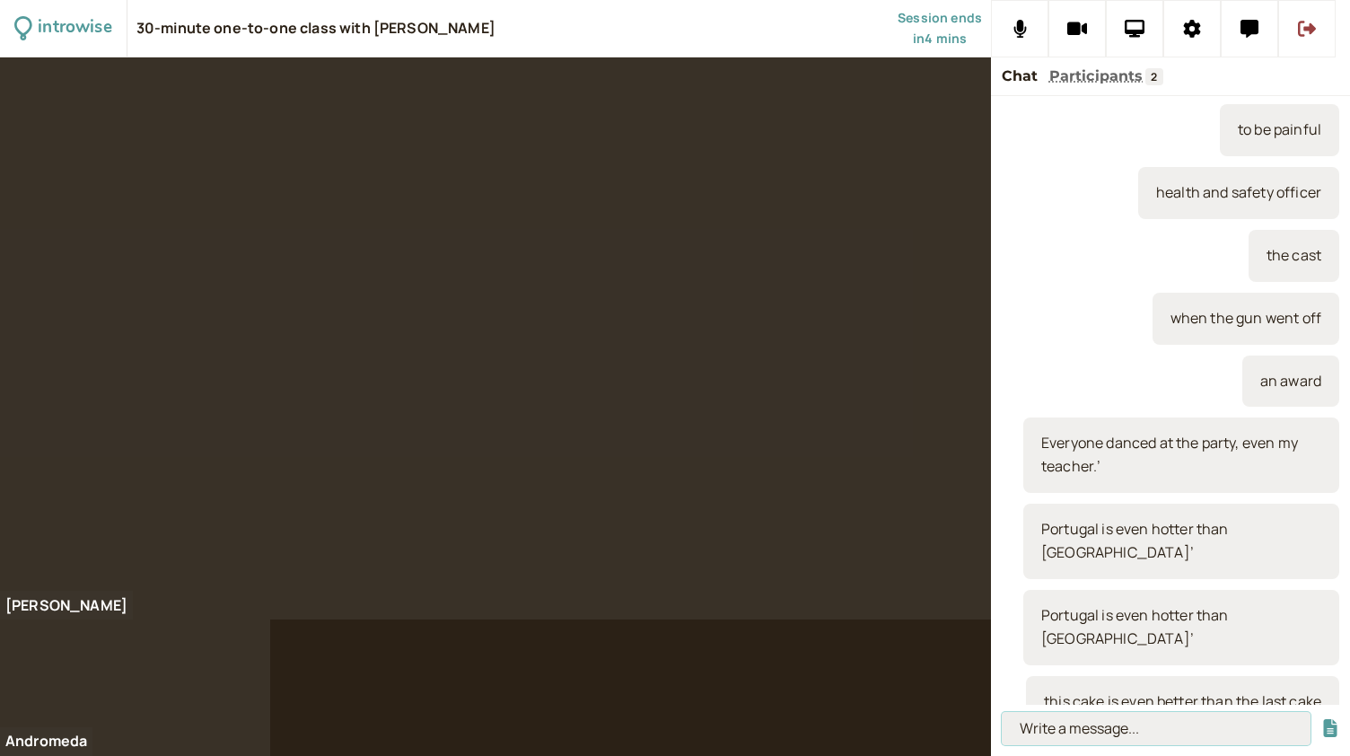
scroll to position [0, 0]
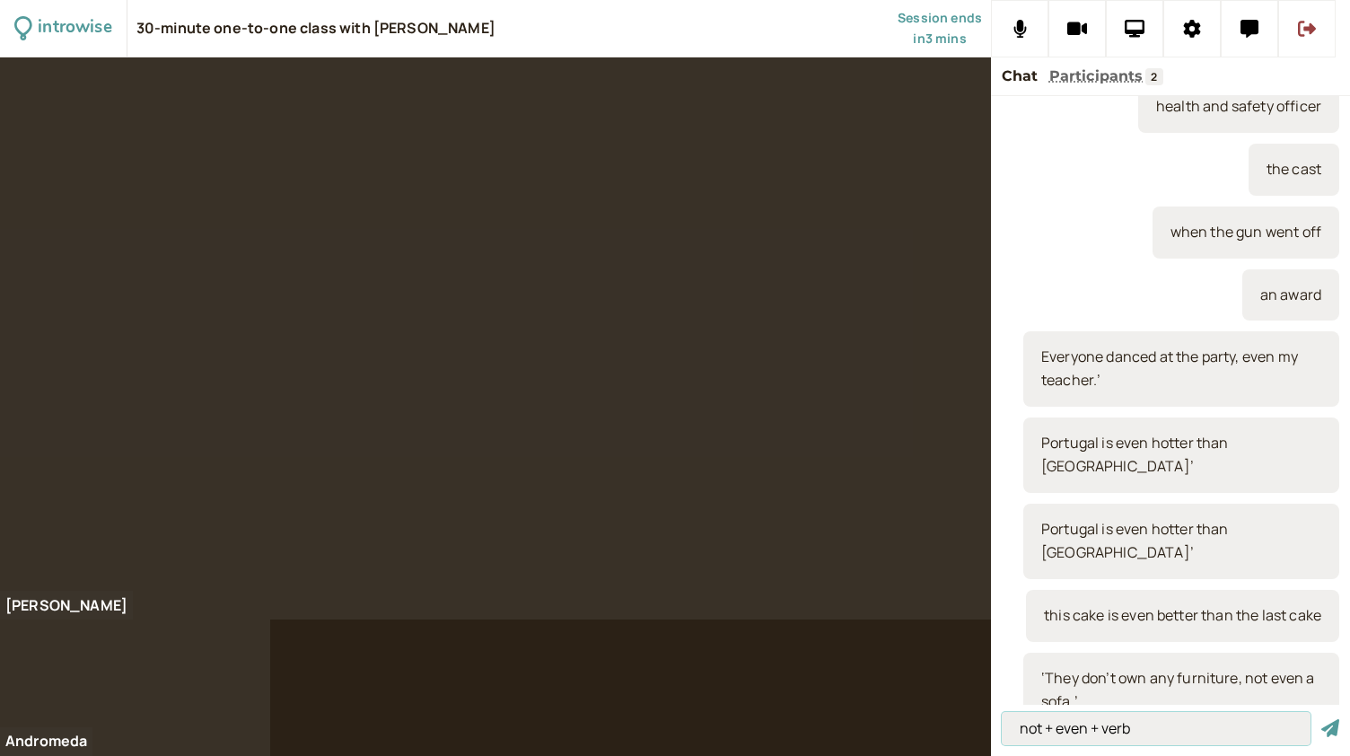
type input "not + even + verb"
click at [1321, 719] on button "submit" at bounding box center [1330, 728] width 18 height 19
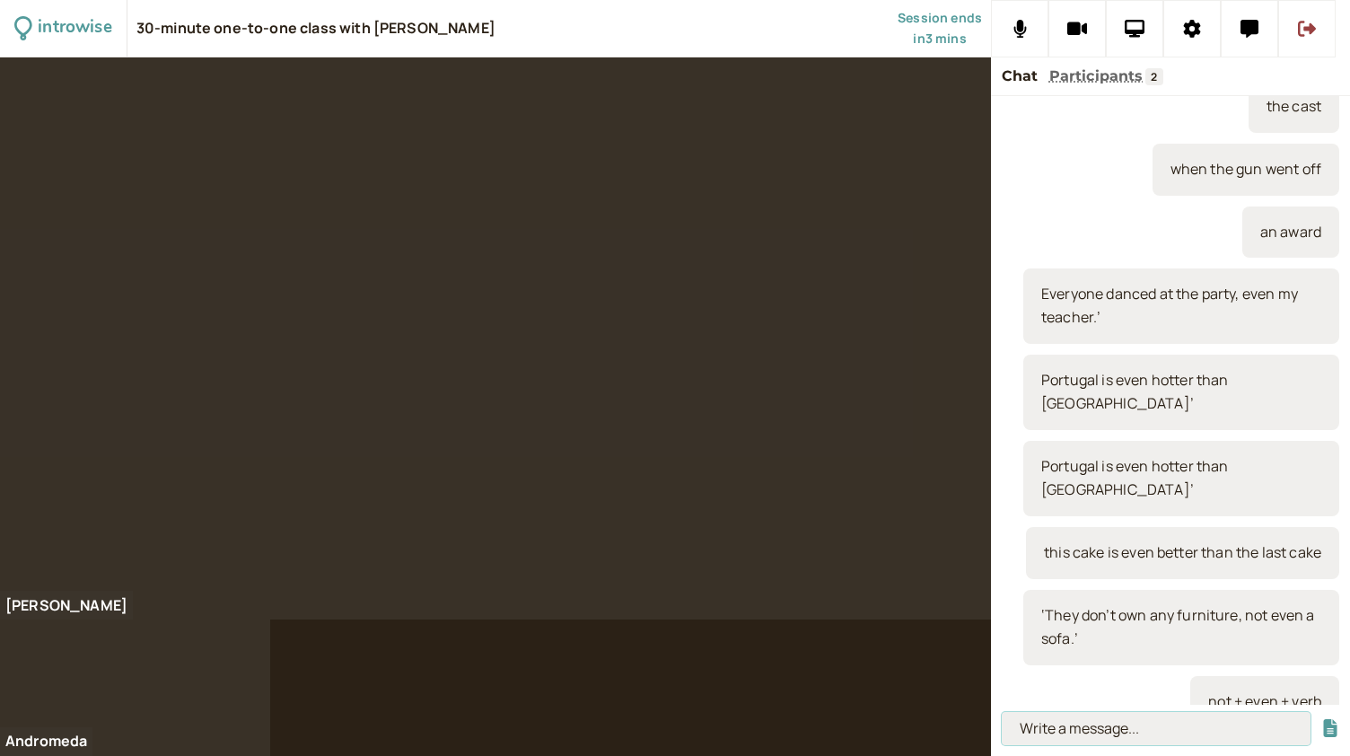
paste input "‘they didn’t even tell him about the wedding’,"
type input "‘they didn’t even tell him about the wedding’,"
click at [1321, 719] on button "submit" at bounding box center [1330, 728] width 18 height 19
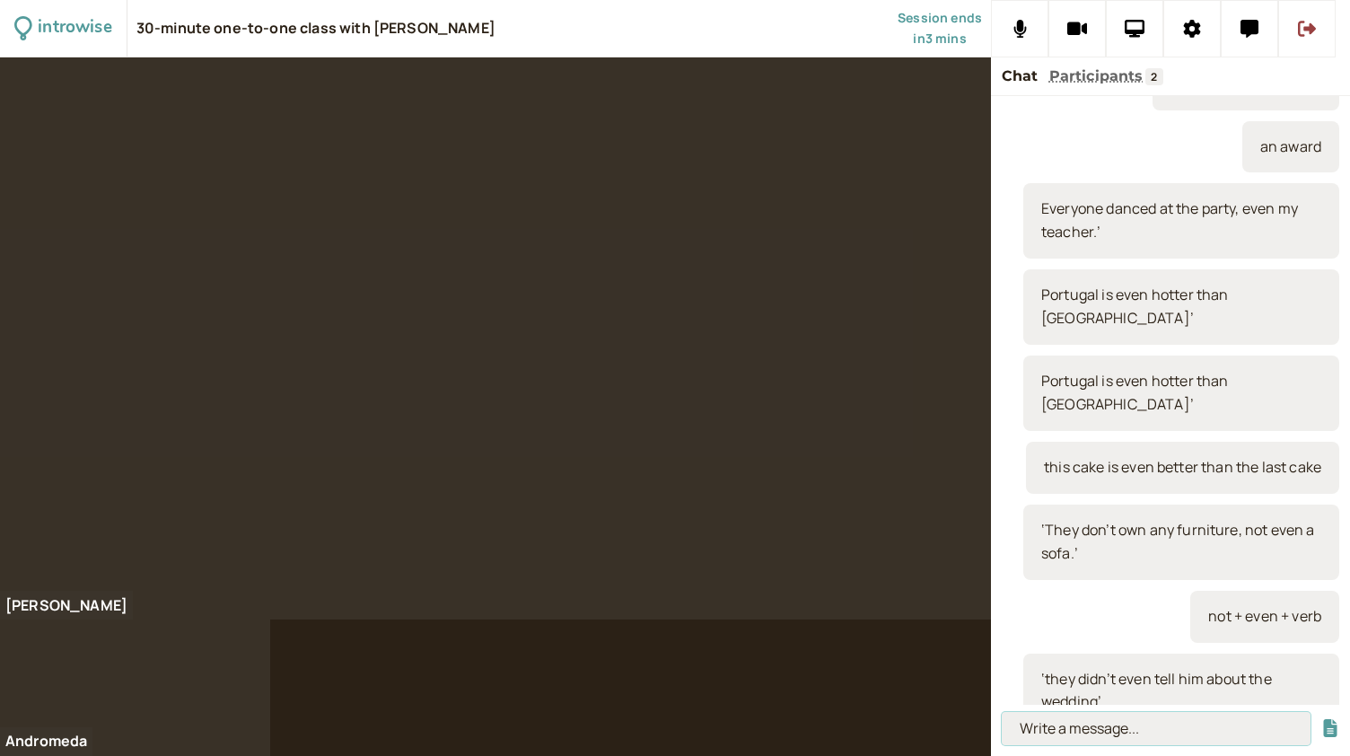
paste input "‘I haven’t even eaten breakfast yet.’"
type input "‘I haven’t even eaten breakfast yet.’"
click at [1321, 719] on button "submit" at bounding box center [1330, 728] width 18 height 19
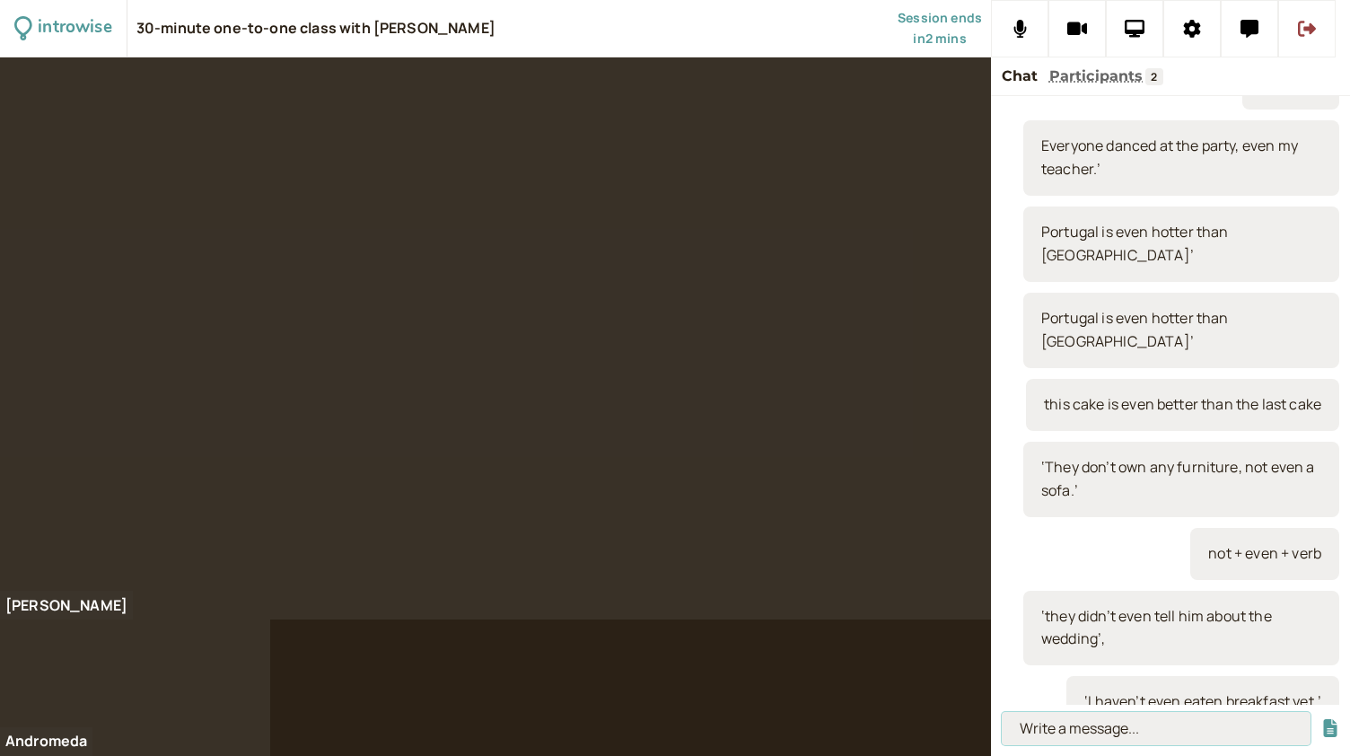
click at [1063, 719] on input at bounding box center [1156, 728] width 309 height 33
paste input "o My current flat is smaller than my old flat."
type input "o My current flat is smaller than my old flat."
click at [1321, 719] on button "submit" at bounding box center [1330, 728] width 18 height 19
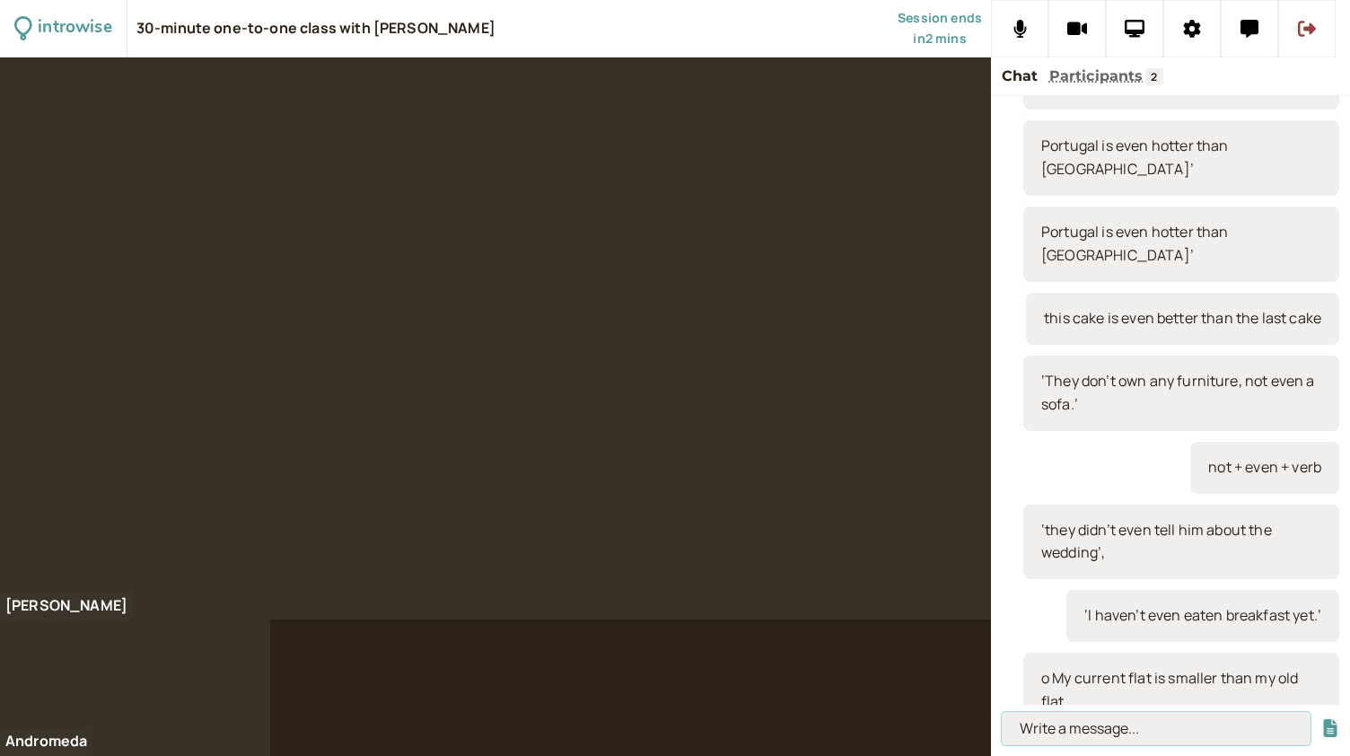
scroll to position [0, 0]
paste input "o They all got a pay rise, including the doorman."
type input "o They all got a pay rise, including the doorman."
click at [1321, 719] on button "submit" at bounding box center [1330, 728] width 18 height 19
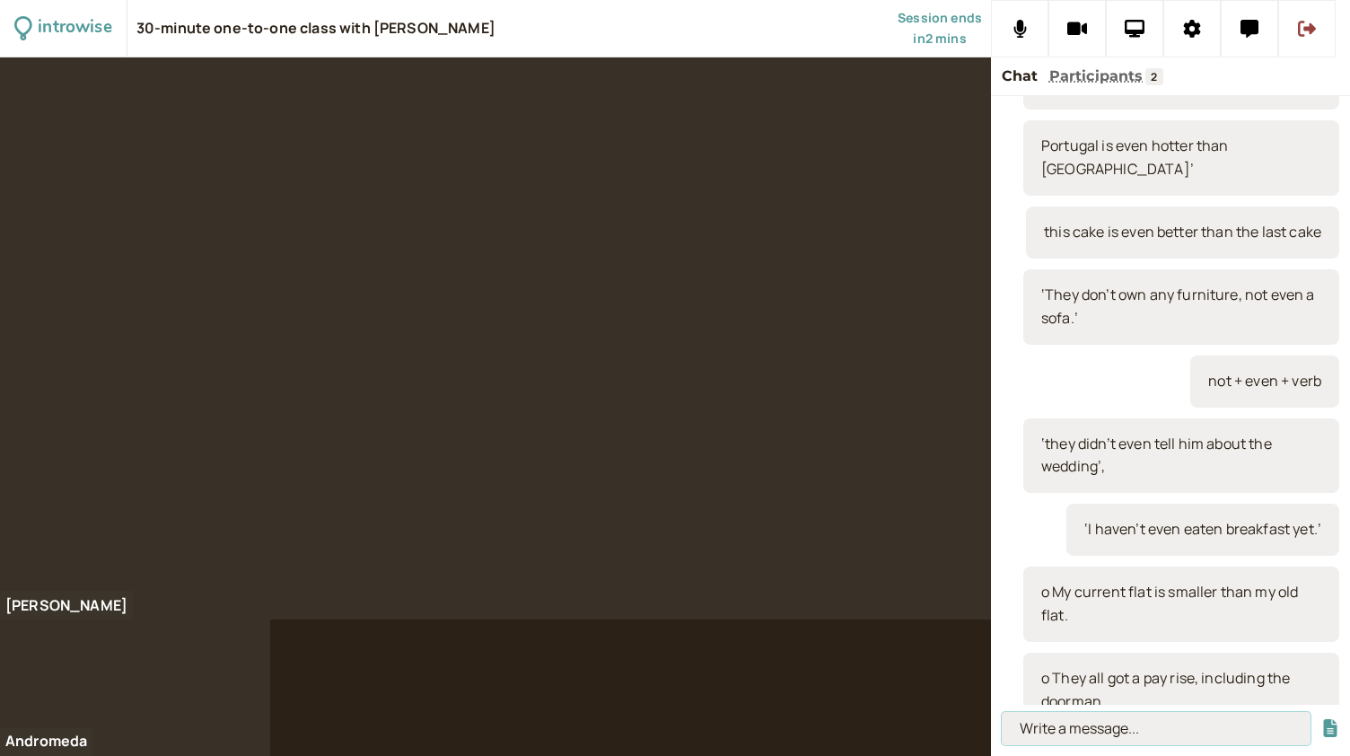
scroll to position [0, 0]
paste input "o No one liked the film, including the director"
type input "o No one liked the film, including the director"
click at [1321, 719] on button "submit" at bounding box center [1330, 728] width 18 height 19
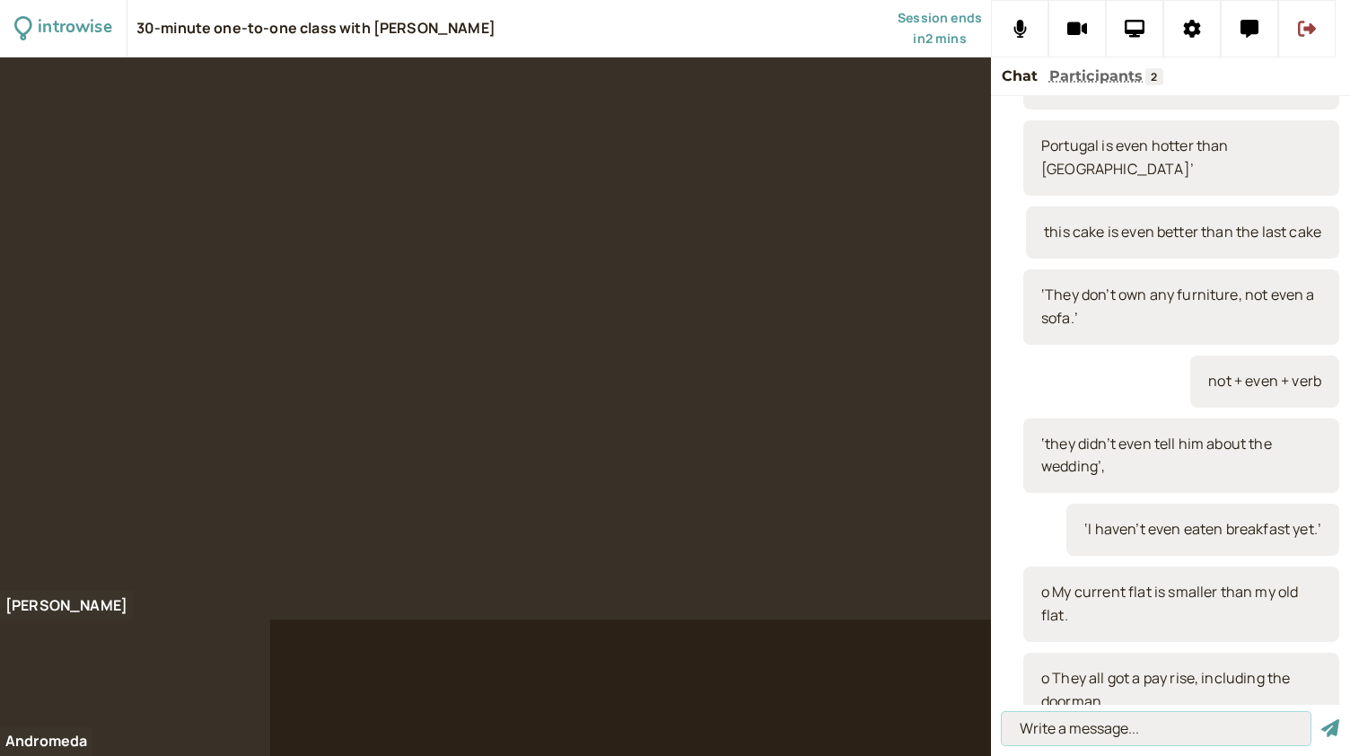
scroll to position [0, 0]
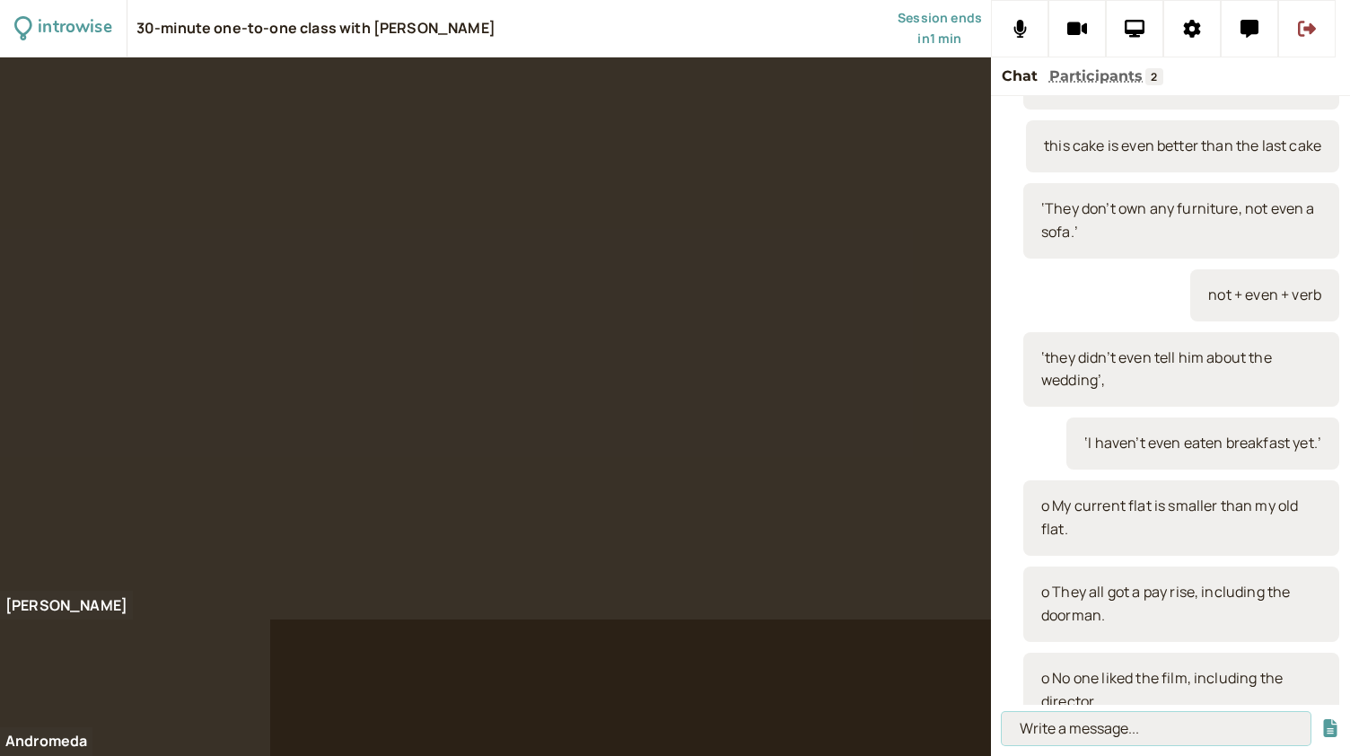
click at [1093, 735] on input at bounding box center [1156, 728] width 309 height 33
paste input "o This test is harder than the last."
type input "o This test is harder than the last."
click at [1321, 719] on button "submit" at bounding box center [1330, 728] width 18 height 19
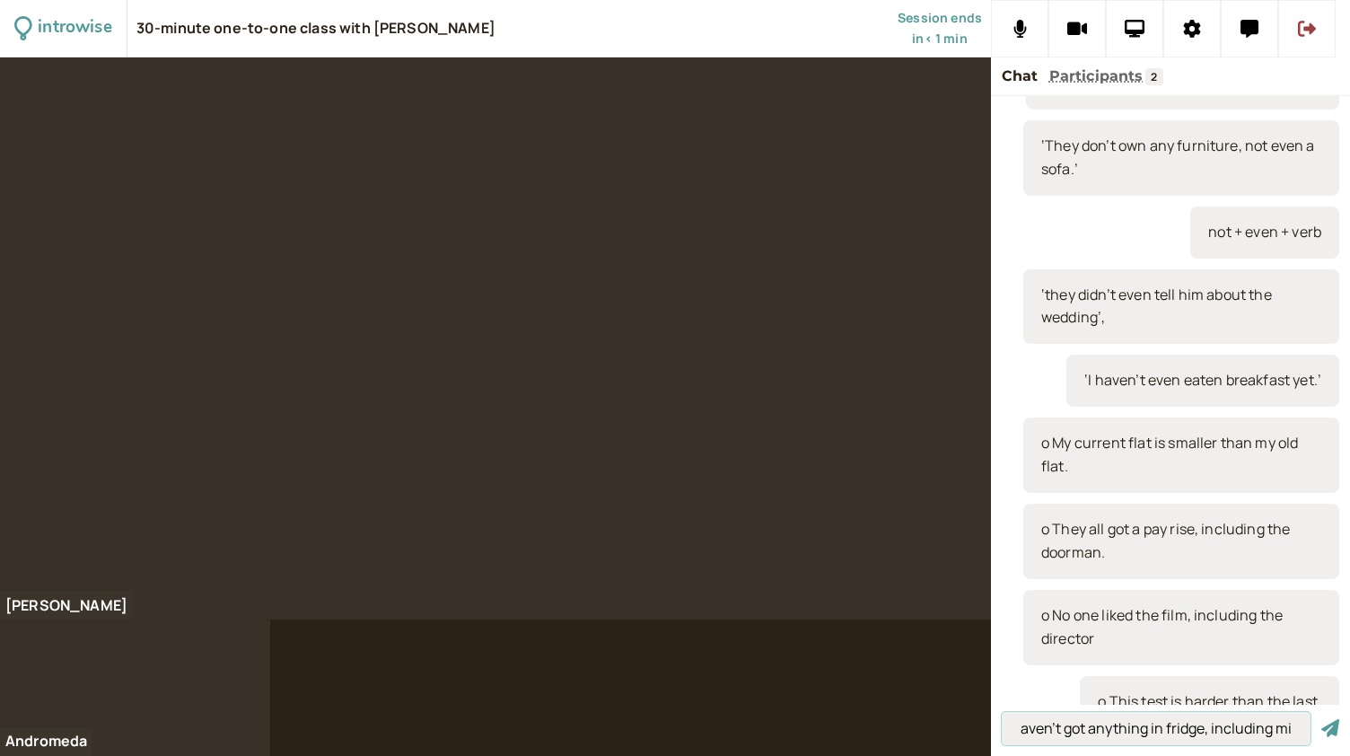
scroll to position [0, 22]
type input "I haven't got anything in fridge, including milk"
click at [1321, 719] on button "submit" at bounding box center [1330, 728] width 18 height 19
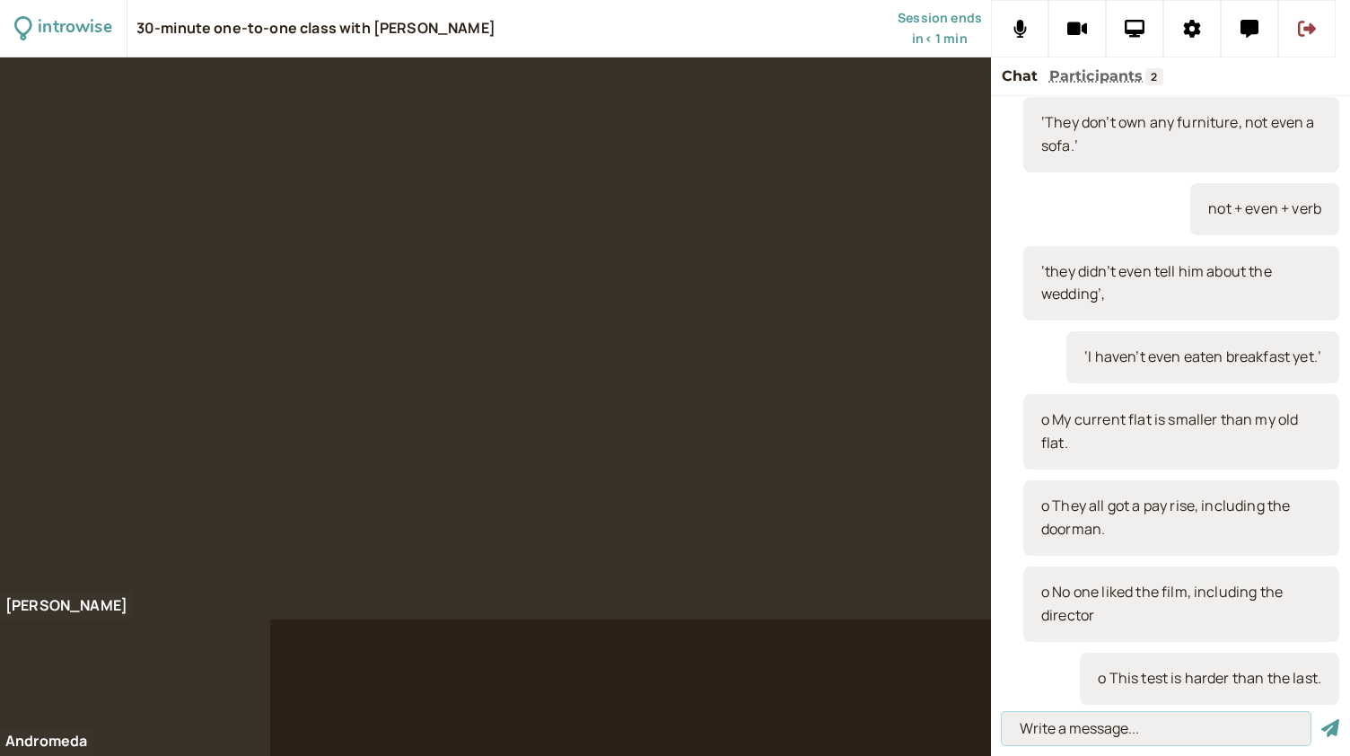
scroll to position [0, 0]
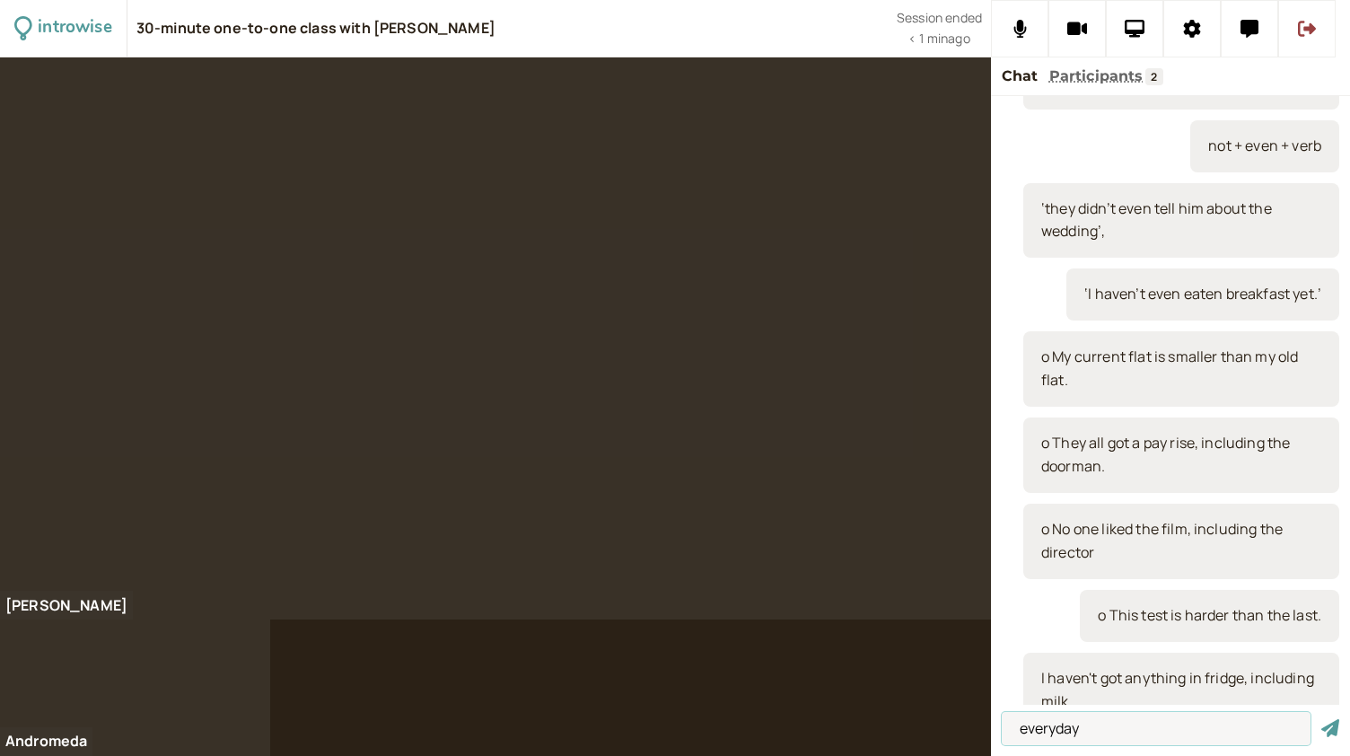
type input "everyday"
click at [1321, 719] on button "submit" at bounding box center [1330, 728] width 18 height 19
